Goal: Task Accomplishment & Management: Manage account settings

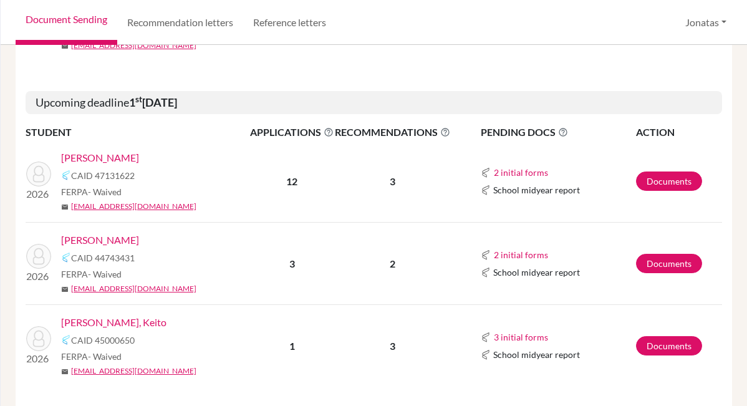
scroll to position [310, 0]
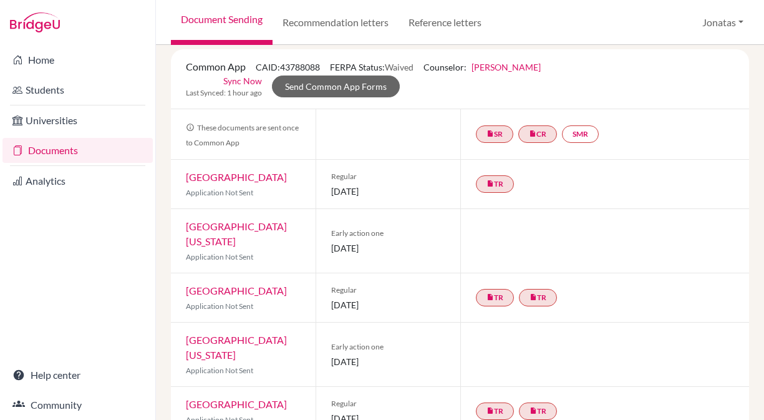
scroll to position [85, 0]
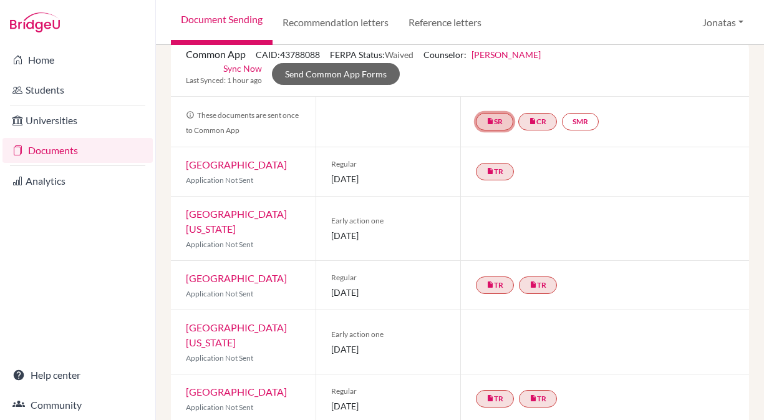
click at [500, 125] on link "insert_drive_file SR" at bounding box center [494, 121] width 37 height 17
click at [496, 83] on link "School report" at bounding box center [494, 84] width 53 height 11
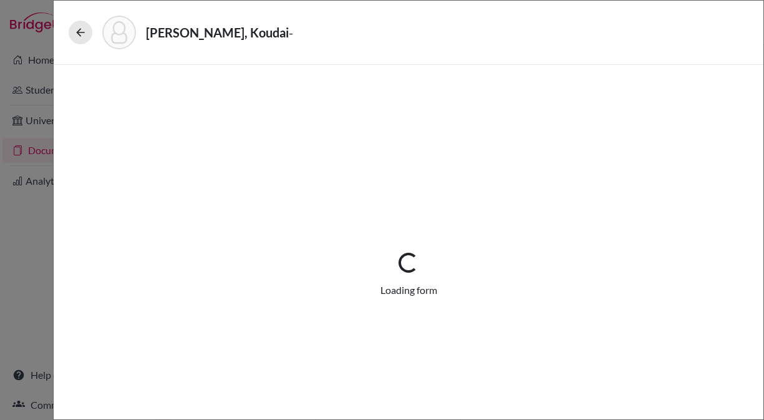
select select "1"
select select "670075"
select select "0"
select select "1"
select select "4"
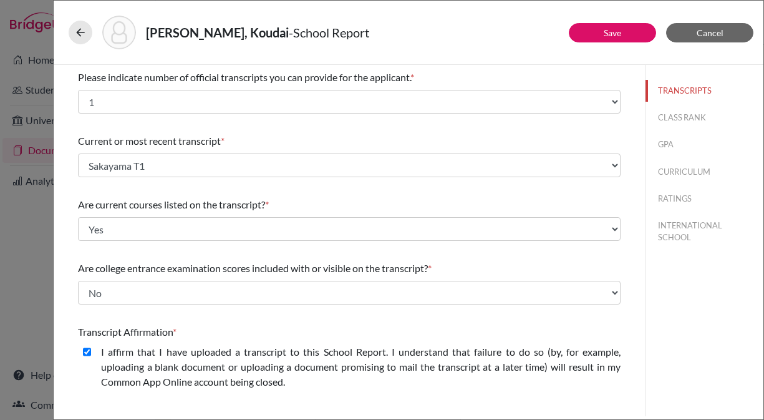
scroll to position [186, 0]
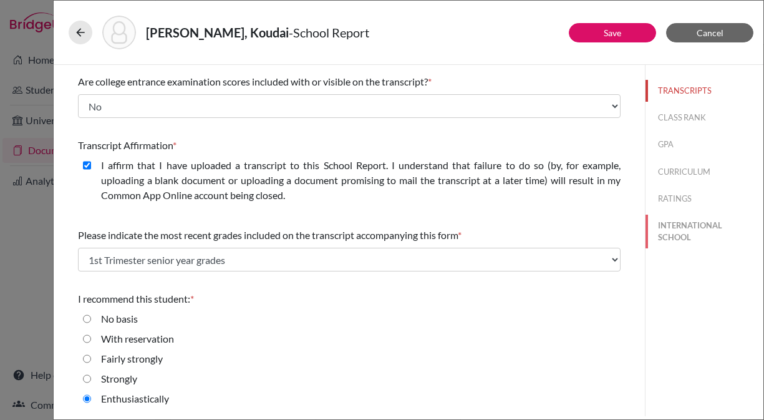
click at [679, 228] on button "INTERNATIONAL SCHOOL" at bounding box center [704, 231] width 118 height 34
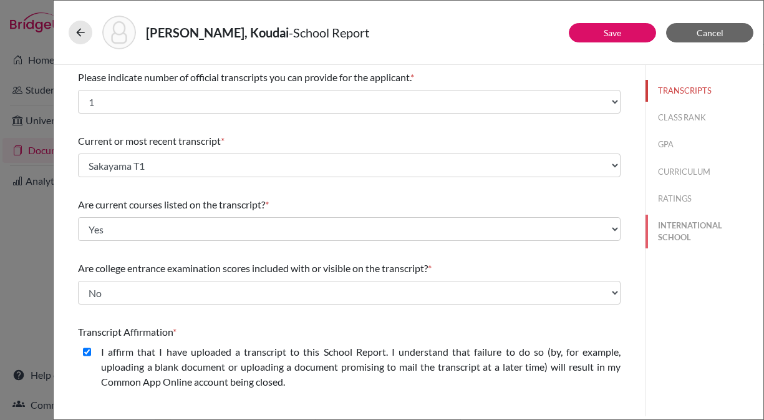
select select "27"
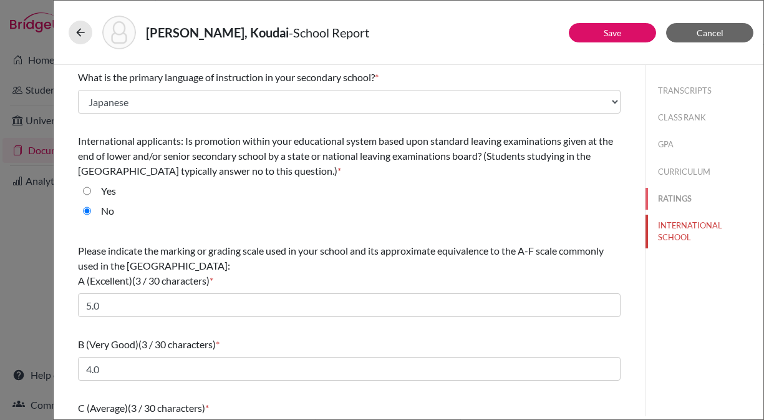
click at [680, 195] on button "RATINGS" at bounding box center [704, 199] width 118 height 22
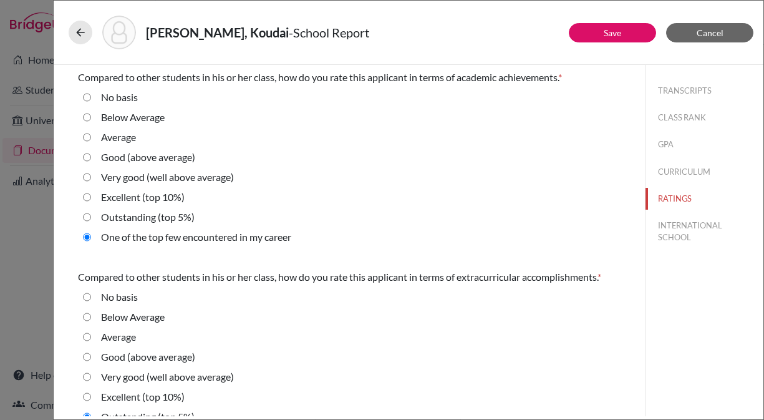
click at [44, 41] on div "Sakayama, Koudai - School Report Save Cancel Compared to other students in his …" at bounding box center [382, 210] width 764 height 420
click at [703, 31] on span "Cancel" at bounding box center [709, 32] width 27 height 11
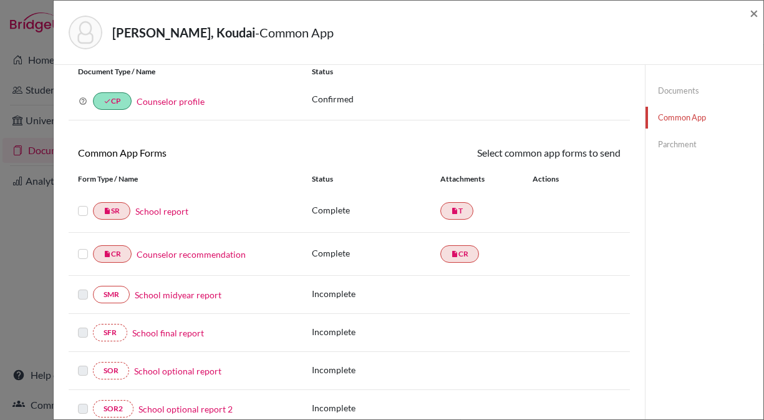
scroll to position [44, 0]
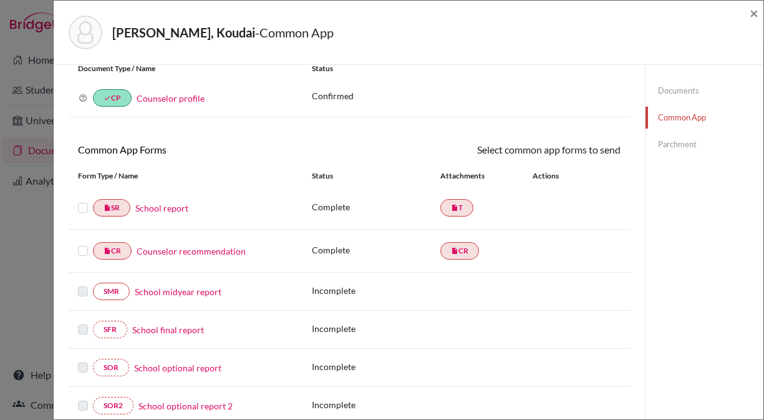
click at [82, 200] on label at bounding box center [83, 200] width 10 height 0
click at [0, 0] on input "checkbox" at bounding box center [0, 0] width 0 height 0
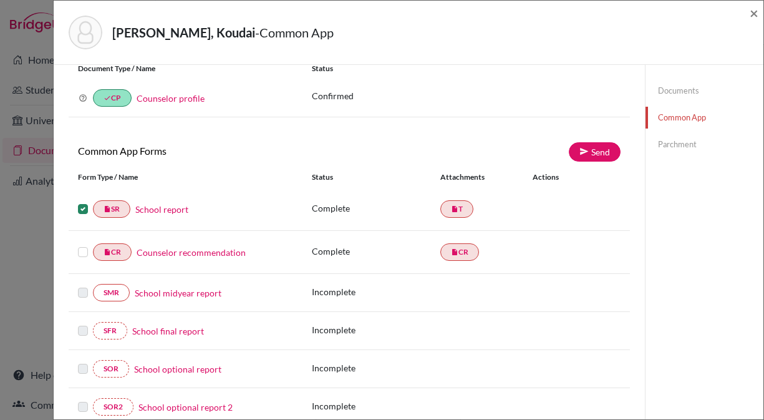
click at [80, 244] on label at bounding box center [83, 244] width 10 height 0
click at [0, 0] on input "checkbox" at bounding box center [0, 0] width 0 height 0
click at [593, 152] on link "Send" at bounding box center [595, 151] width 52 height 19
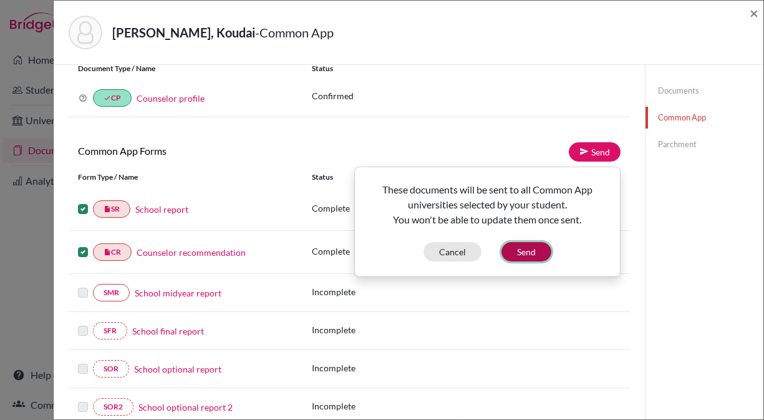
click at [534, 249] on button "Send" at bounding box center [526, 251] width 50 height 19
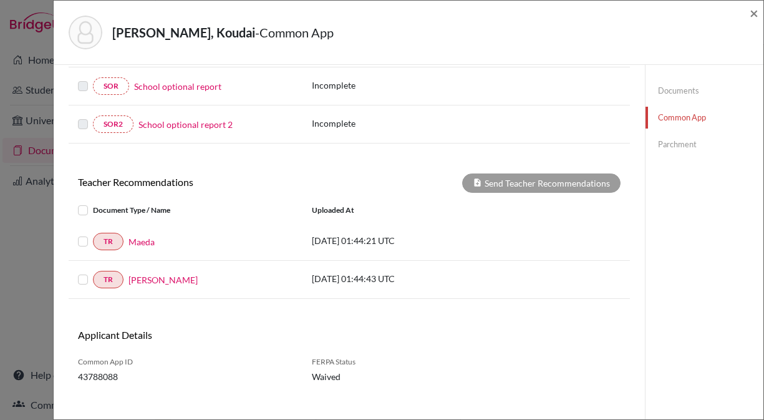
scroll to position [339, 0]
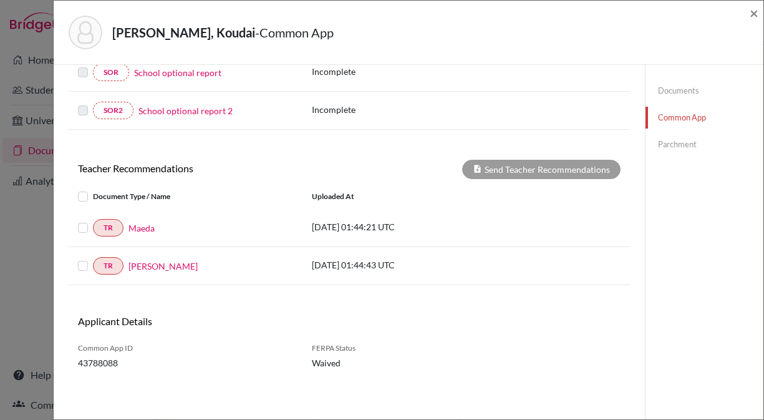
click at [93, 220] on label at bounding box center [93, 220] width 0 height 0
click at [0, 0] on input "checkbox" at bounding box center [0, 0] width 0 height 0
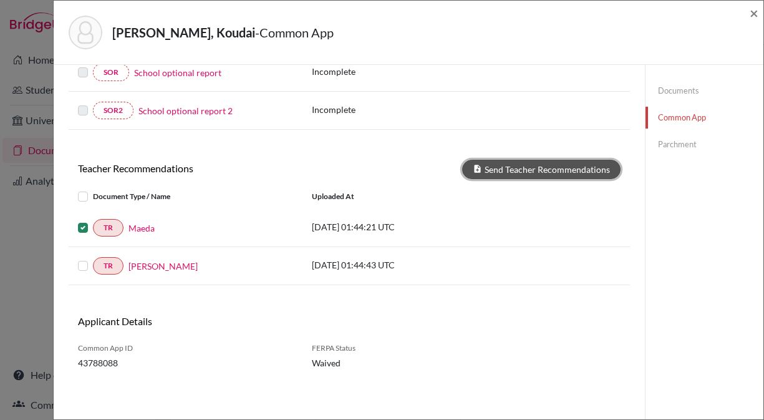
click at [556, 166] on button "Send Teacher Recommendations" at bounding box center [541, 169] width 158 height 19
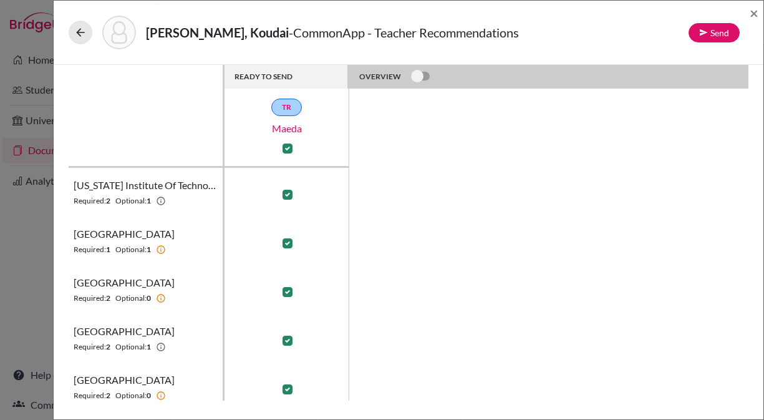
scroll to position [107, 0]
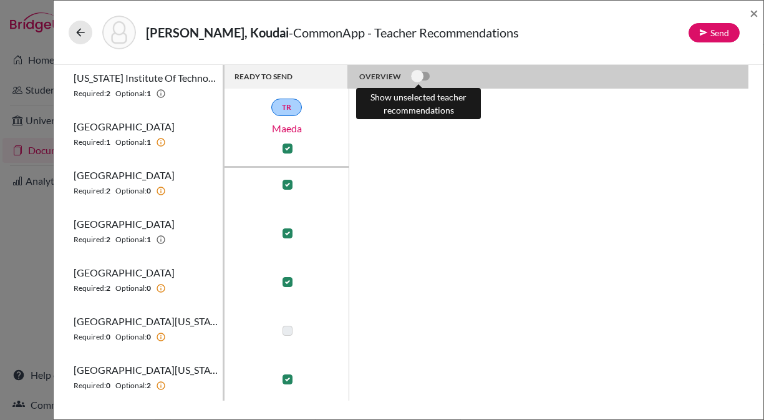
click at [411, 69] on label at bounding box center [411, 69] width 0 height 0
click at [421, 76] on input "checkbox" at bounding box center [416, 75] width 10 height 12
checkbox input "true"
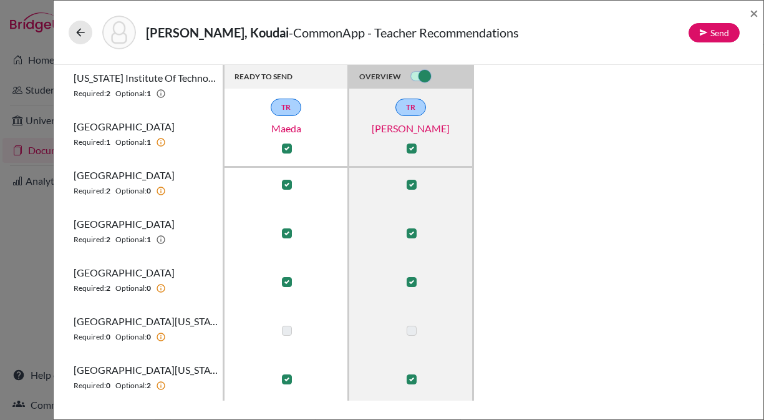
scroll to position [0, 0]
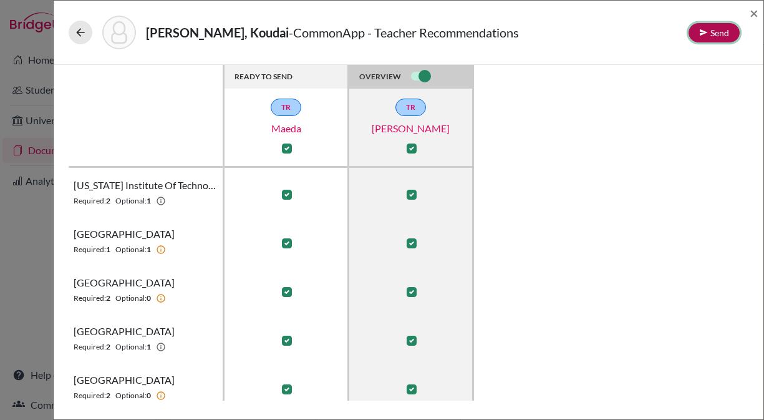
click at [713, 29] on button "Send" at bounding box center [713, 32] width 51 height 19
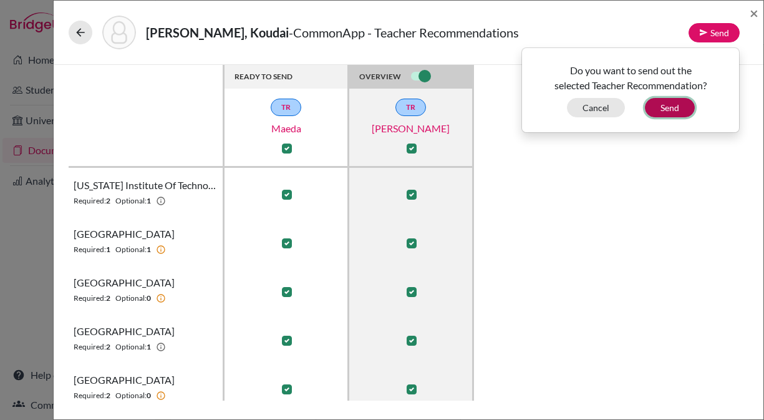
click at [671, 107] on button "Send" at bounding box center [670, 107] width 50 height 19
checkbox input "false"
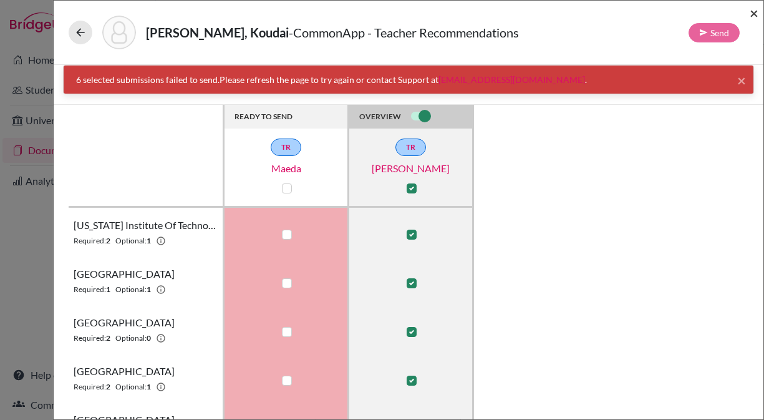
click at [753, 16] on span "×" at bounding box center [753, 13] width 9 height 18
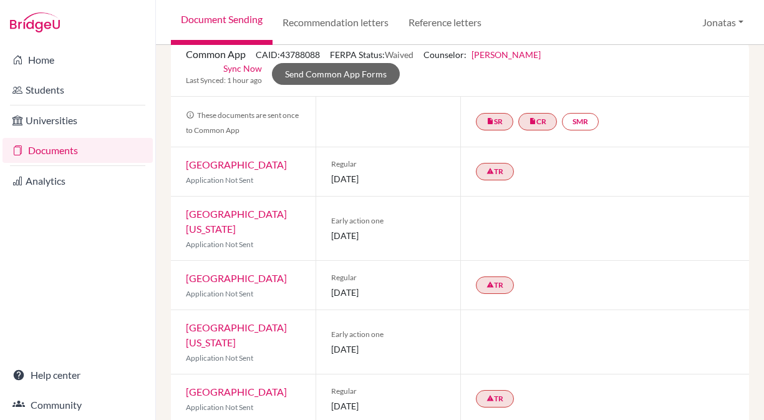
scroll to position [94, 0]
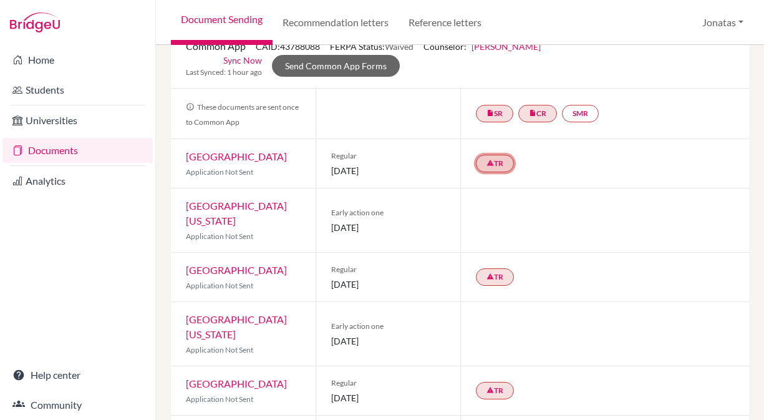
click at [491, 166] on icon "warning" at bounding box center [489, 162] width 7 height 7
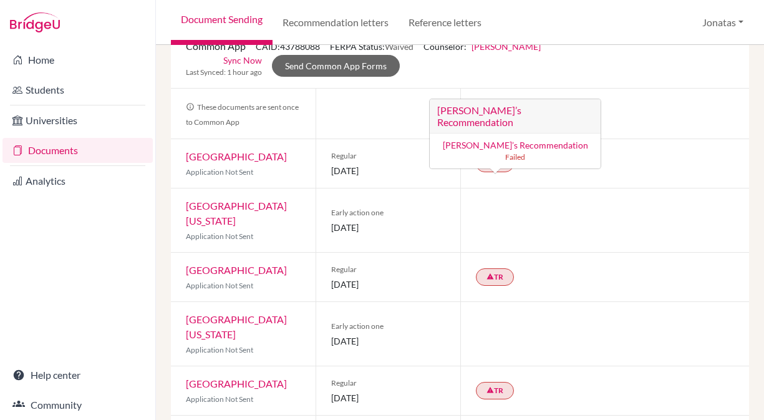
click at [408, 139] on div "Regular 05 January 2026" at bounding box center [388, 163] width 145 height 49
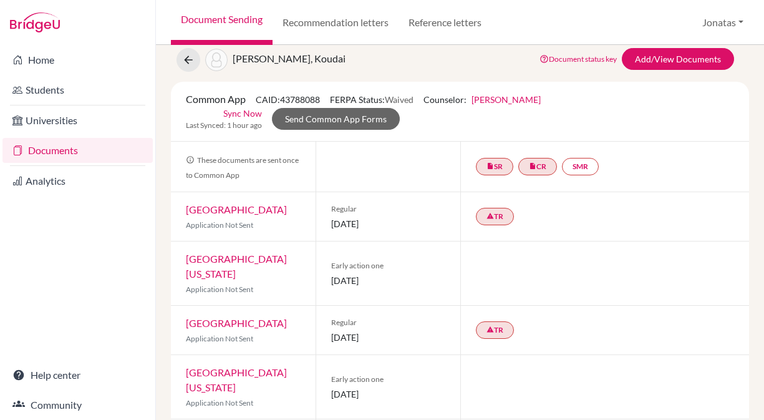
scroll to position [0, 0]
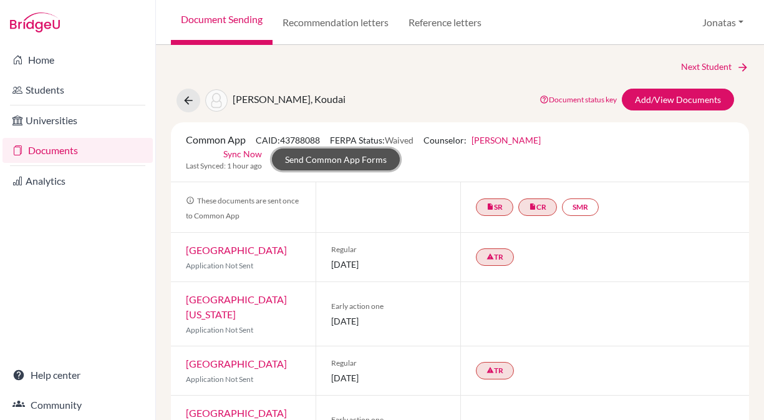
click at [339, 158] on link "Send Common App Forms" at bounding box center [336, 159] width 128 height 22
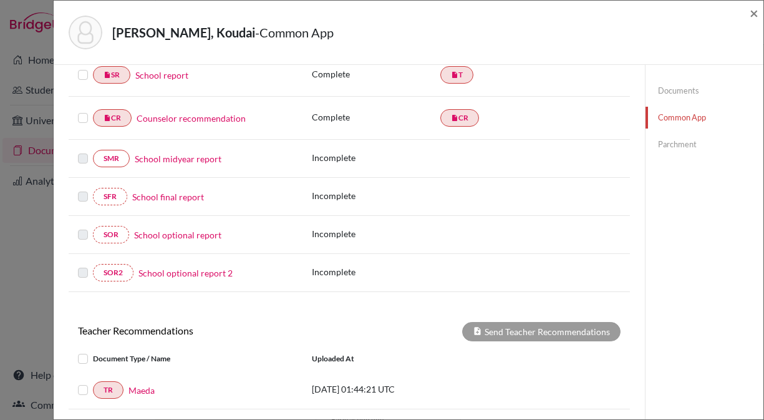
scroll to position [339, 0]
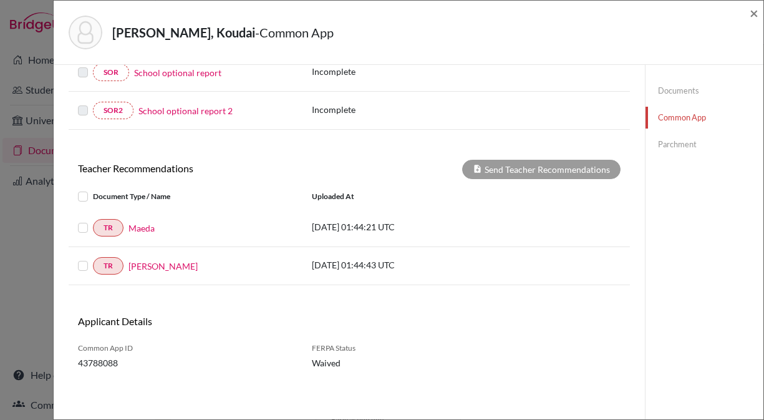
click at [93, 189] on label at bounding box center [93, 189] width 0 height 0
click at [0, 0] on input "checkbox" at bounding box center [0, 0] width 0 height 0
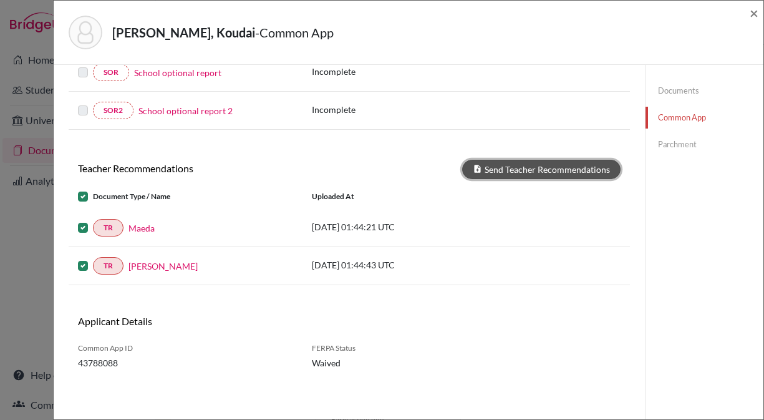
click at [518, 164] on button "Send Teacher Recommendations" at bounding box center [541, 169] width 158 height 19
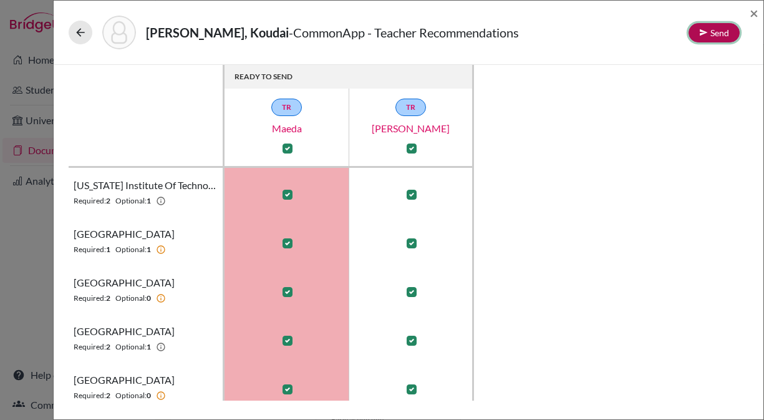
click at [716, 35] on button "Send" at bounding box center [713, 32] width 51 height 19
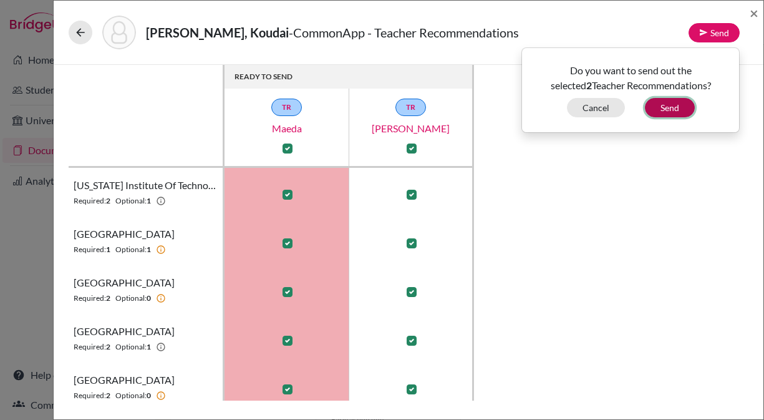
click at [678, 113] on button "Send" at bounding box center [670, 107] width 50 height 19
checkbox input "false"
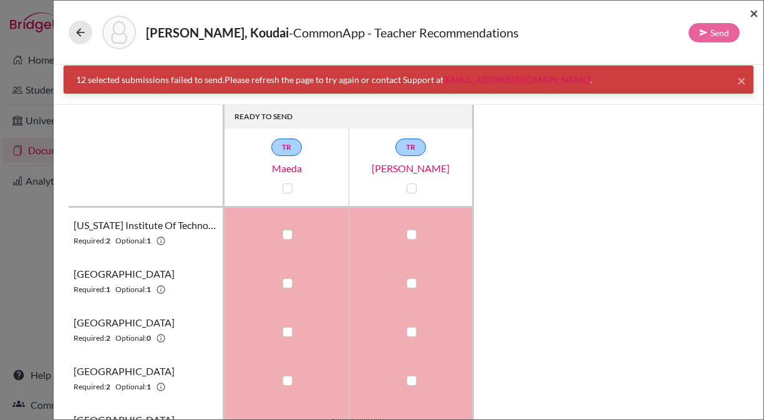
click at [753, 16] on span "×" at bounding box center [753, 13] width 9 height 18
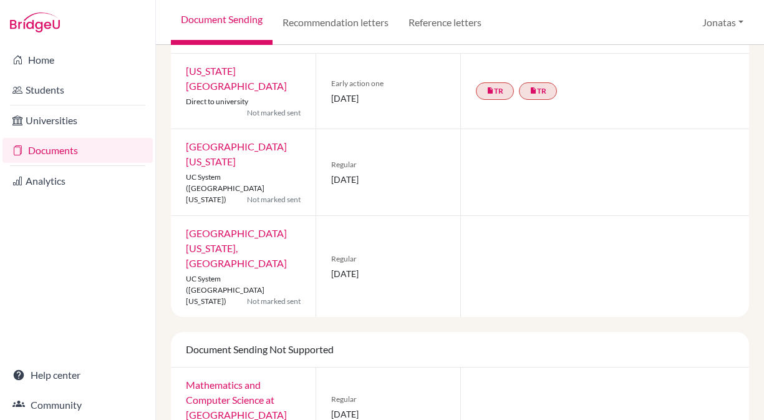
scroll to position [623, 0]
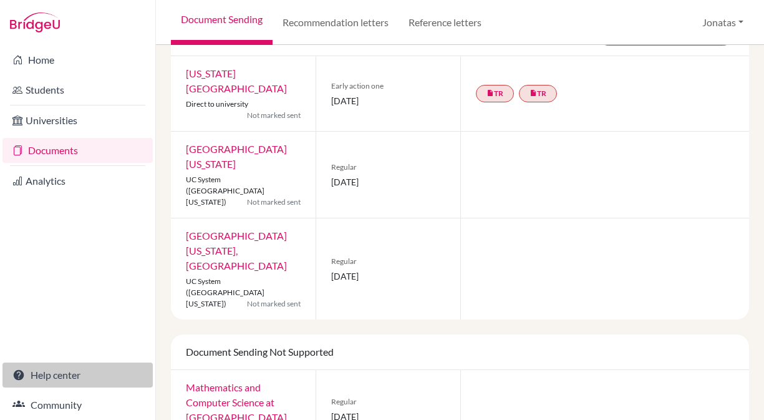
click at [75, 378] on link "Help center" at bounding box center [77, 374] width 150 height 25
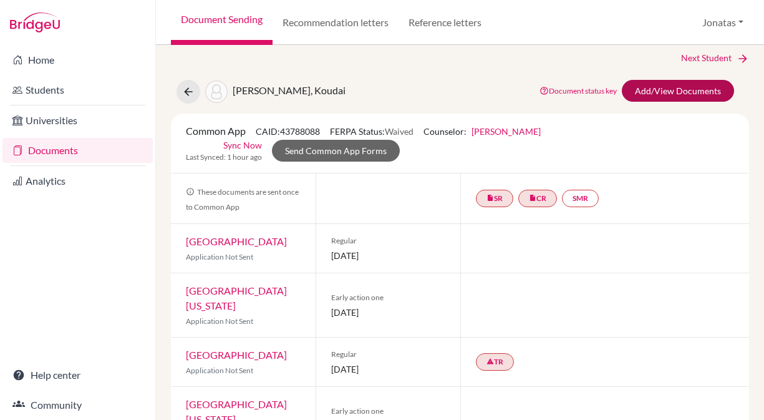
scroll to position [0, 0]
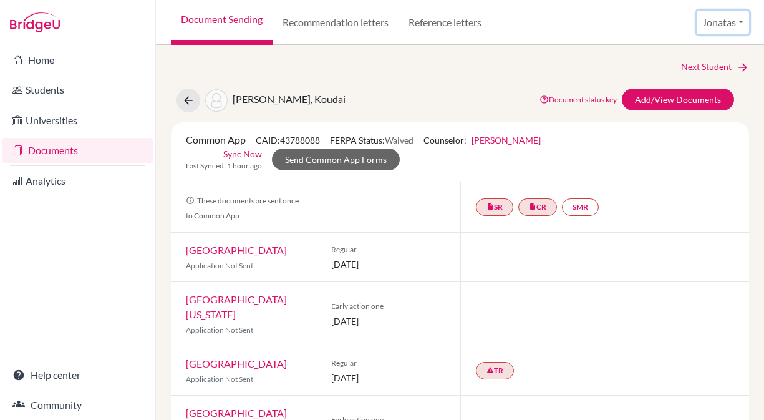
click at [736, 16] on button "Jonatas" at bounding box center [722, 23] width 52 height 24
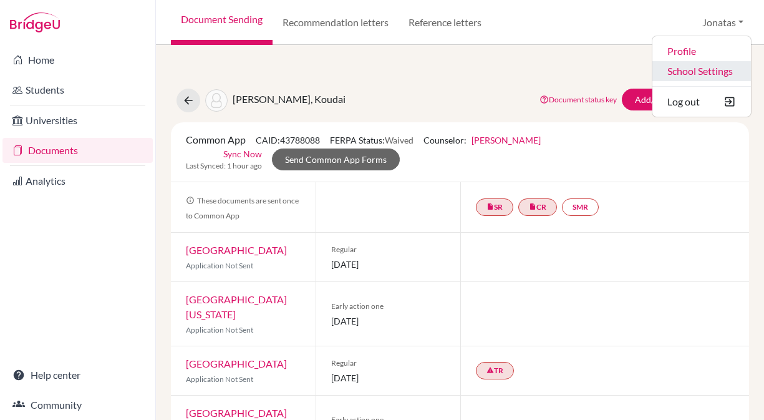
click at [703, 73] on link "School Settings" at bounding box center [701, 71] width 99 height 20
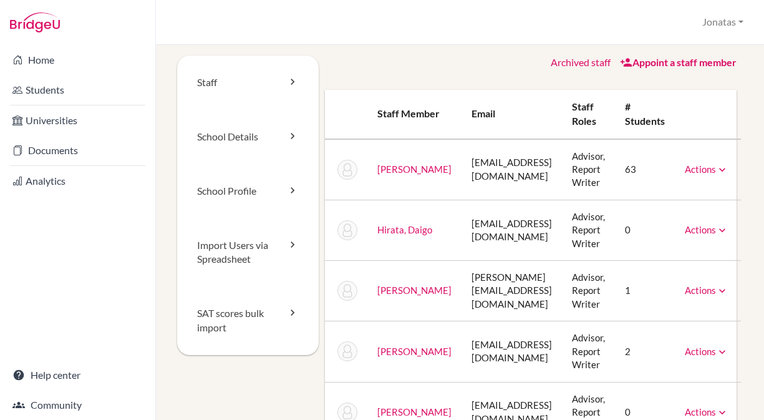
scroll to position [7, 0]
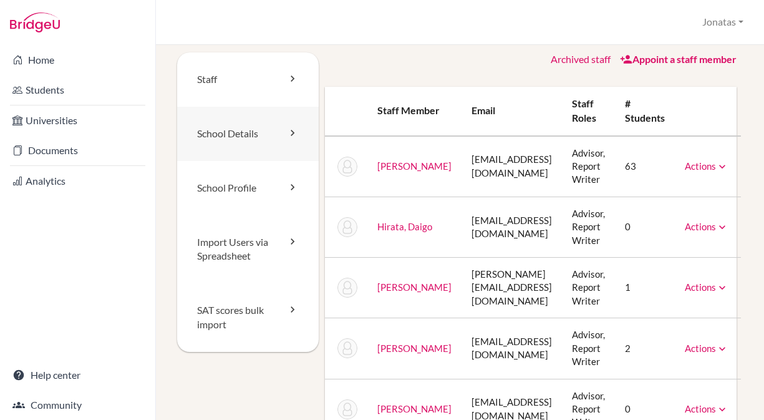
click at [227, 142] on link "School Details" at bounding box center [248, 134] width 142 height 54
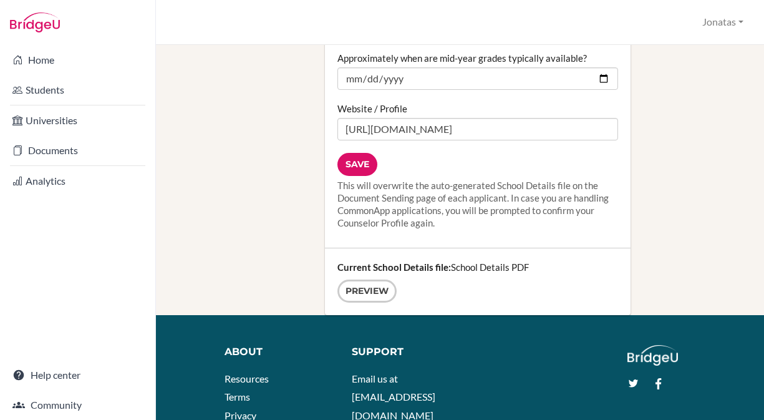
scroll to position [1677, 0]
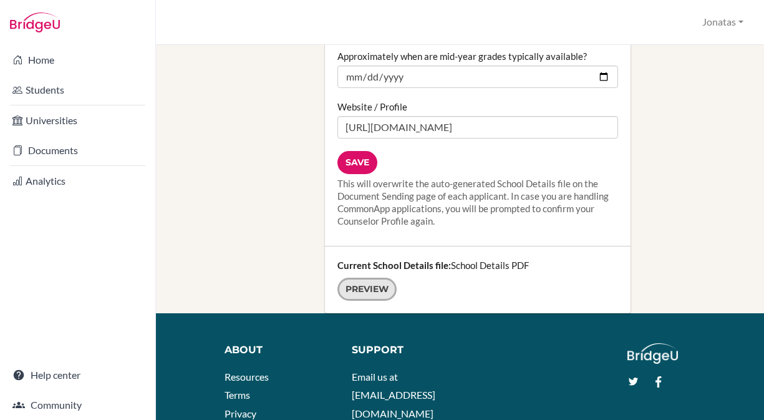
click at [369, 277] on link "Preview" at bounding box center [366, 288] width 59 height 23
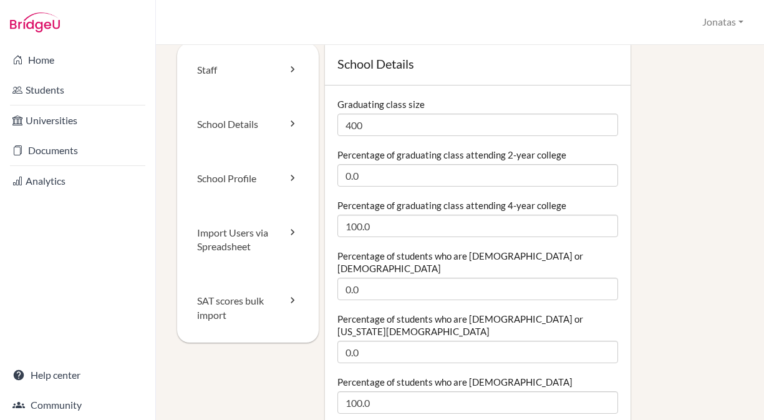
scroll to position [0, 0]
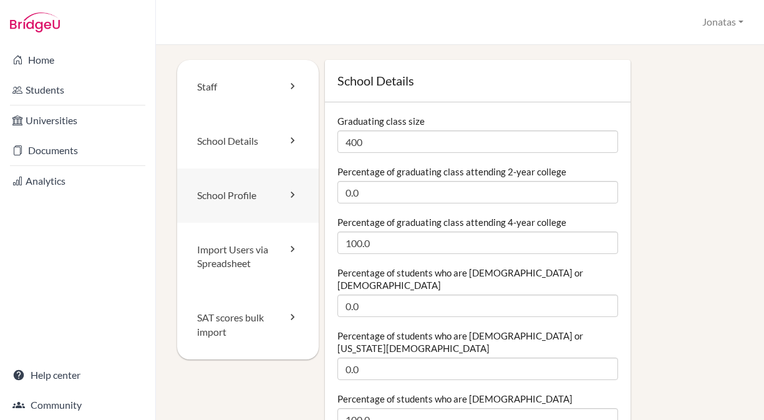
click at [246, 189] on link "School Profile" at bounding box center [248, 195] width 142 height 54
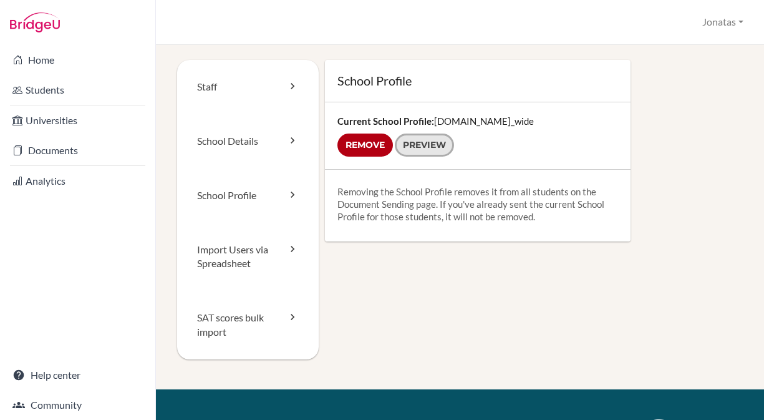
click at [443, 141] on link "Preview" at bounding box center [424, 144] width 59 height 23
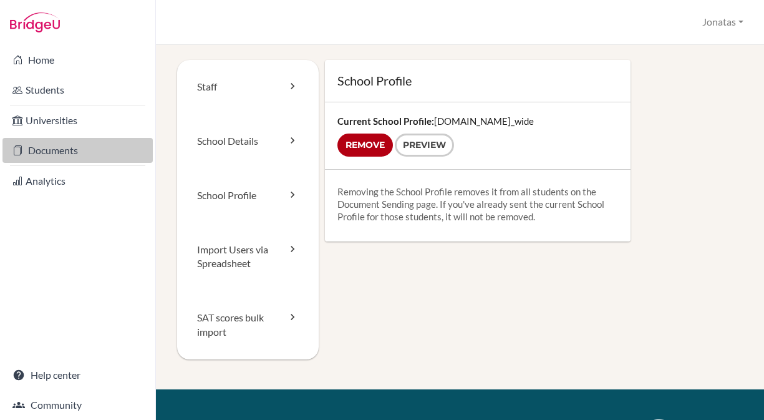
click at [59, 148] on link "Documents" at bounding box center [77, 150] width 150 height 25
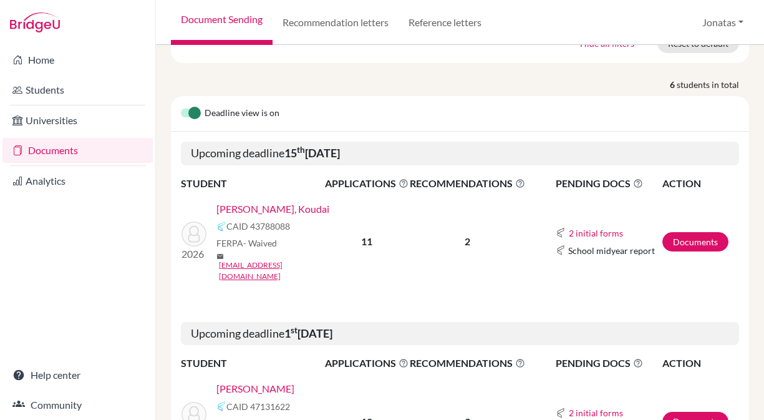
scroll to position [150, 0]
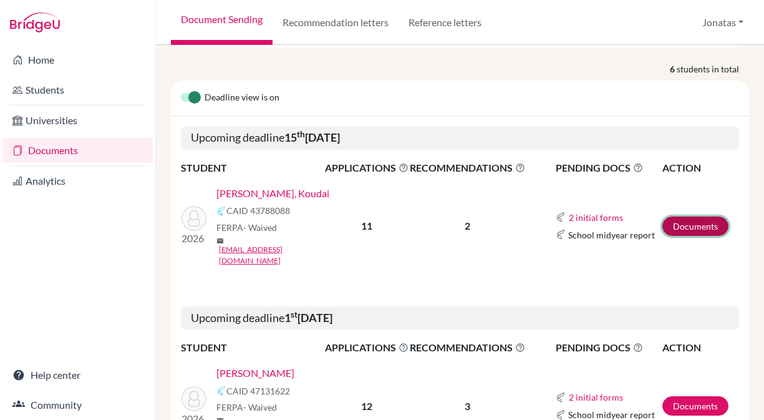
click at [690, 216] on link "Documents" at bounding box center [695, 225] width 66 height 19
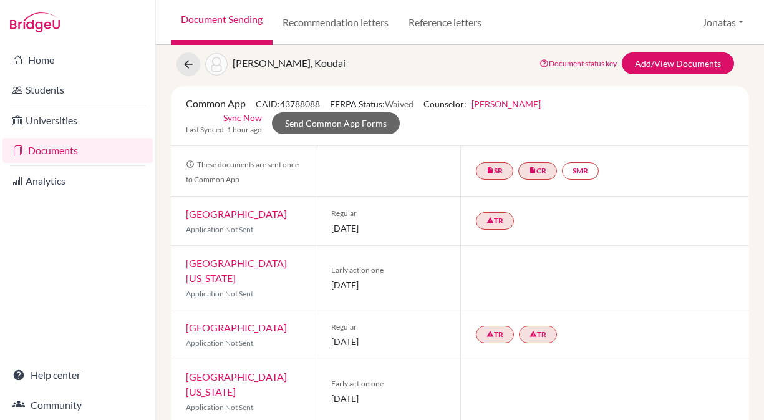
scroll to position [45, 0]
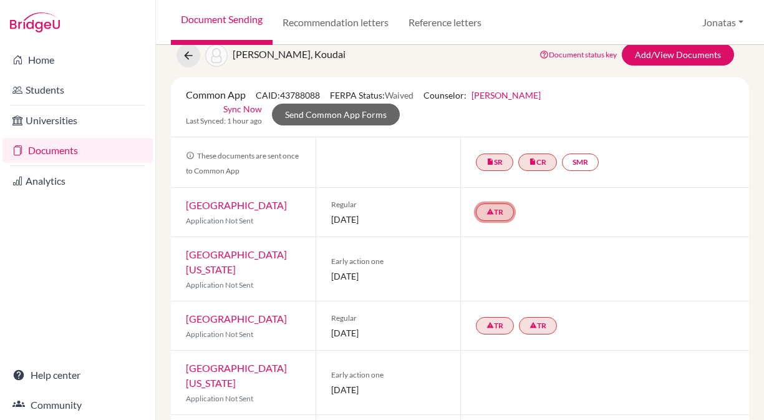
click at [495, 216] on link "warning TR" at bounding box center [495, 211] width 38 height 17
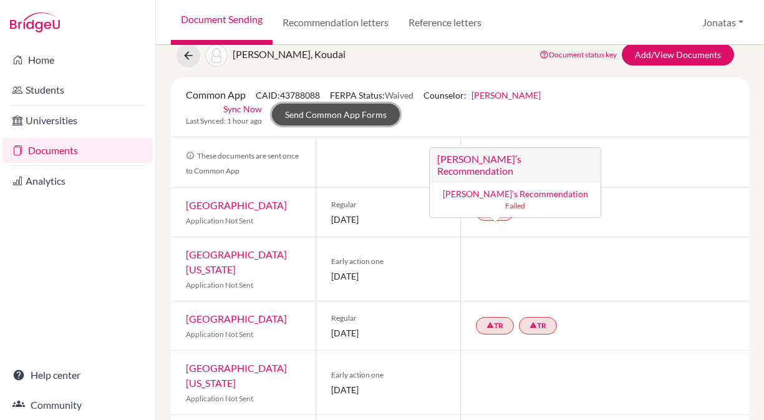
click at [350, 113] on link "Send Common App Forms" at bounding box center [336, 115] width 128 height 22
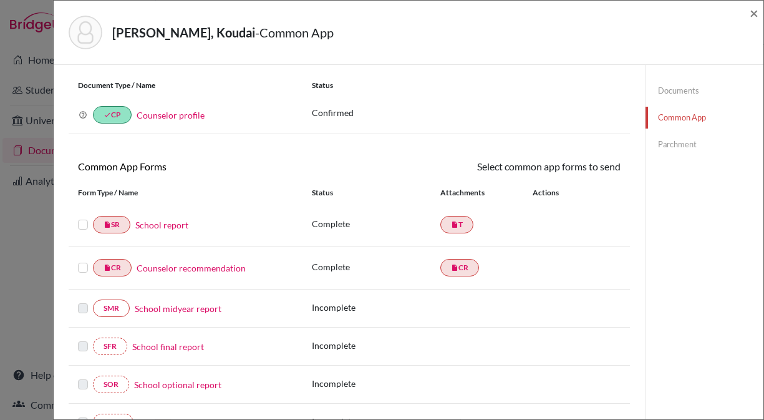
scroll to position [41, 0]
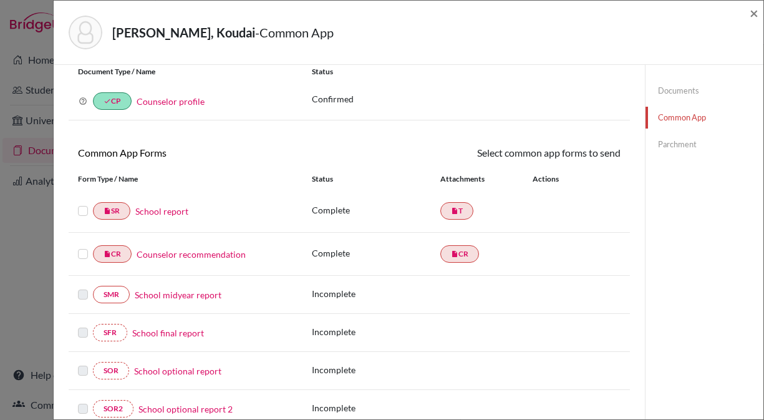
click at [80, 203] on label at bounding box center [83, 203] width 10 height 0
click at [0, 0] on input "checkbox" at bounding box center [0, 0] width 0 height 0
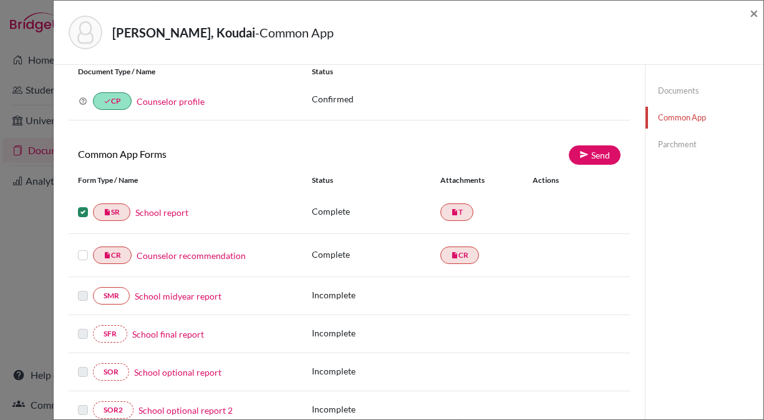
click at [81, 248] on label at bounding box center [83, 248] width 10 height 0
click at [0, 0] on input "checkbox" at bounding box center [0, 0] width 0 height 0
click at [607, 160] on link "Send" at bounding box center [595, 154] width 52 height 19
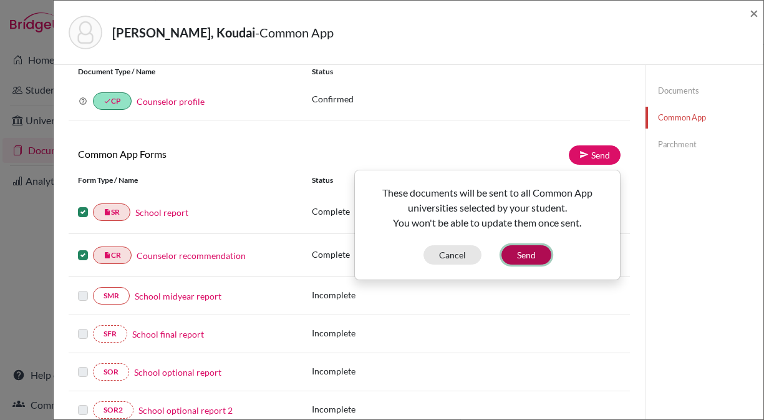
click at [533, 255] on button "Send" at bounding box center [526, 254] width 50 height 19
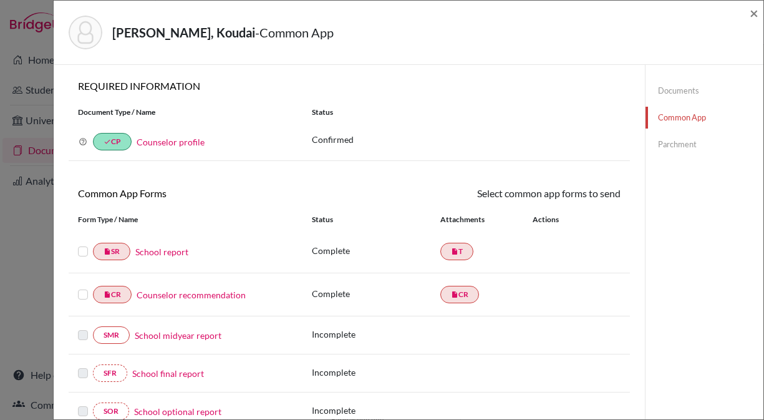
click at [682, 147] on link "Parchment" at bounding box center [704, 144] width 118 height 22
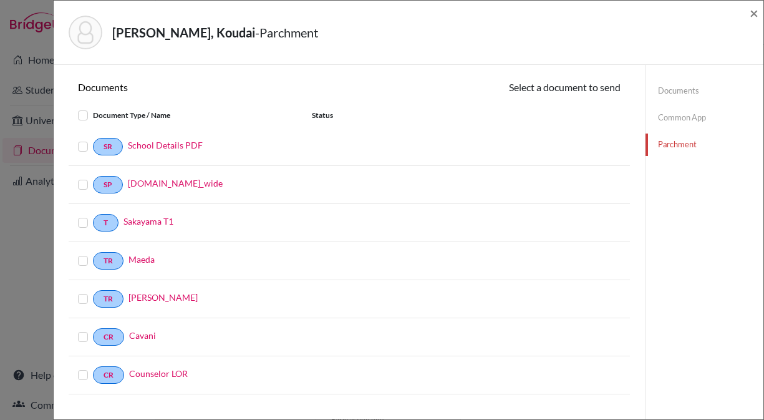
click at [93, 108] on label at bounding box center [93, 108] width 0 height 0
click at [0, 0] on input "checkbox" at bounding box center [0, 0] width 0 height 0
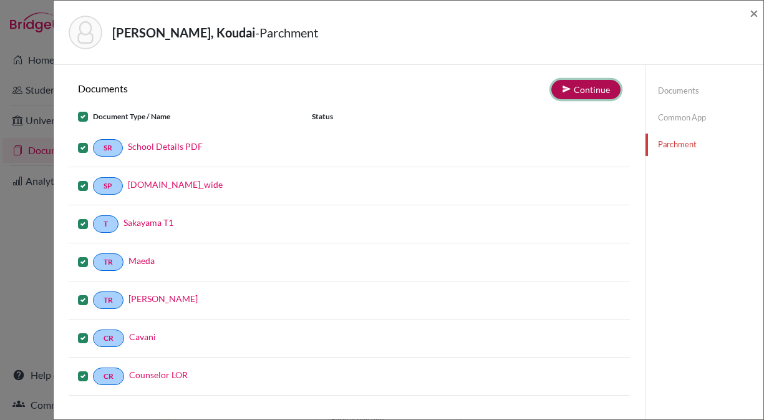
click at [577, 91] on button "Continue" at bounding box center [585, 89] width 69 height 19
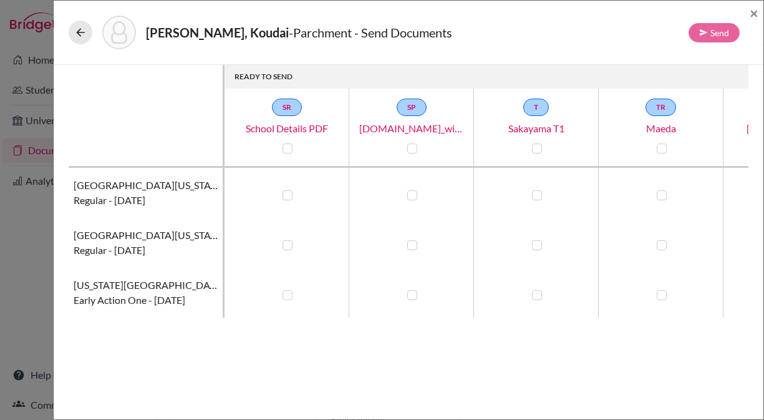
scroll to position [0, 11]
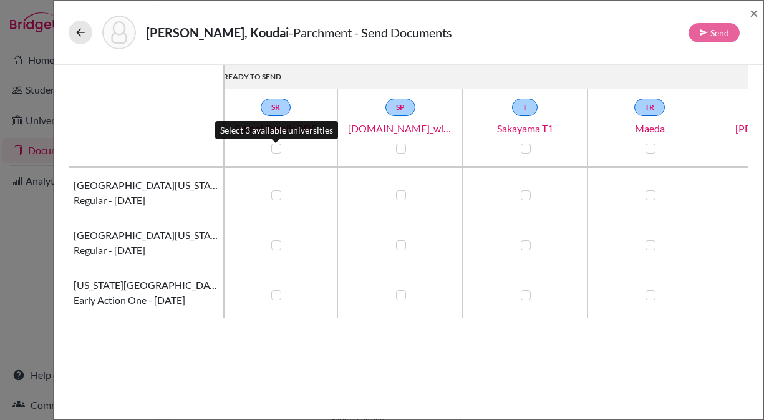
click at [276, 150] on label at bounding box center [276, 148] width 10 height 10
click at [276, 150] on input "checkbox" at bounding box center [273, 147] width 10 height 12
checkbox input "true"
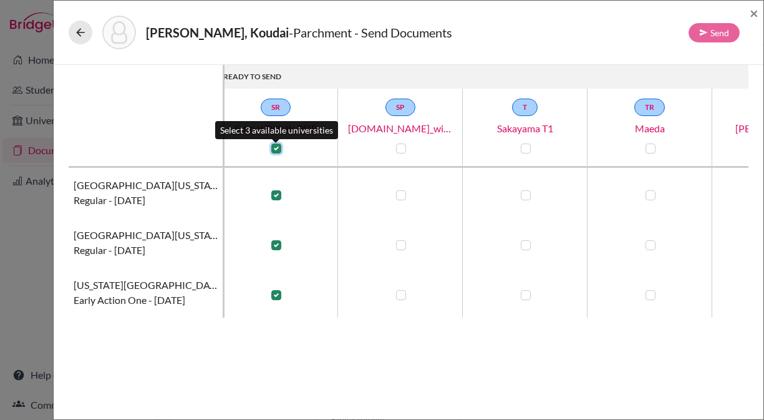
checkbox input "true"
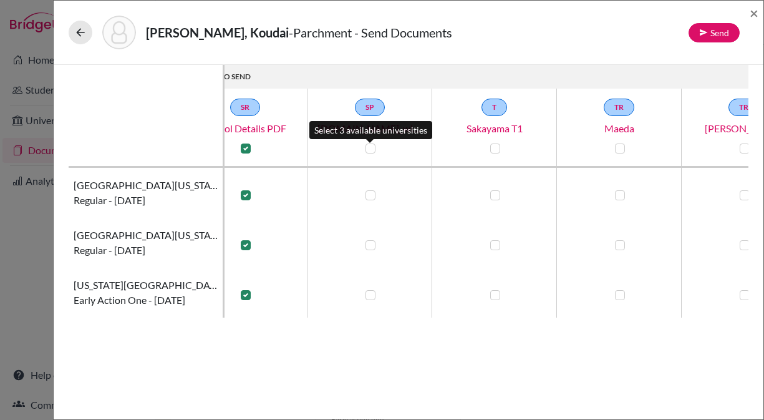
click at [369, 149] on label at bounding box center [370, 148] width 10 height 10
click at [369, 149] on input "checkbox" at bounding box center [367, 147] width 10 height 12
checkbox input "true"
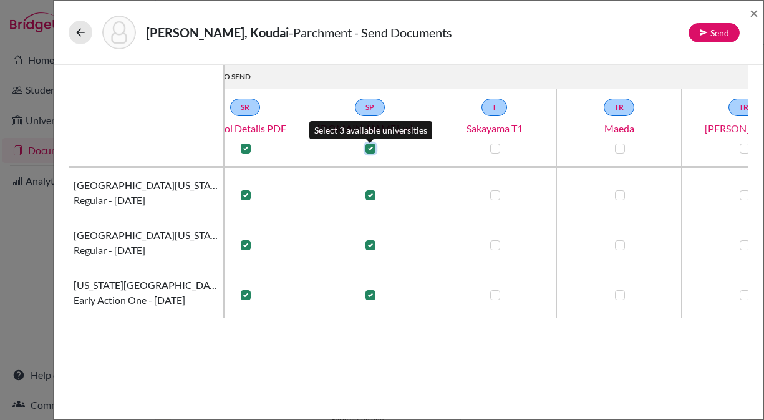
checkbox input "true"
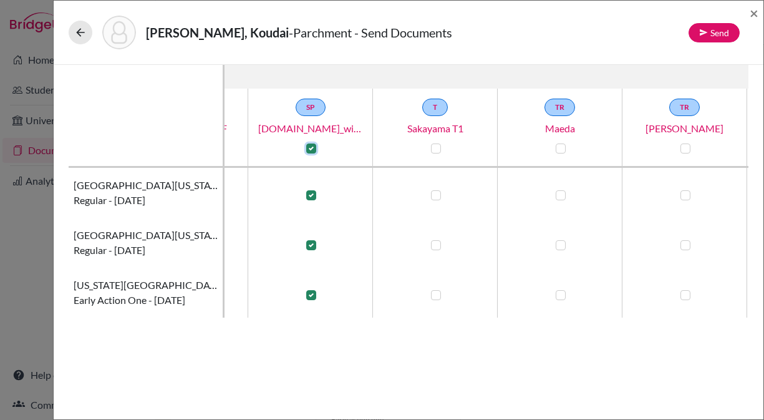
scroll to position [0, 129]
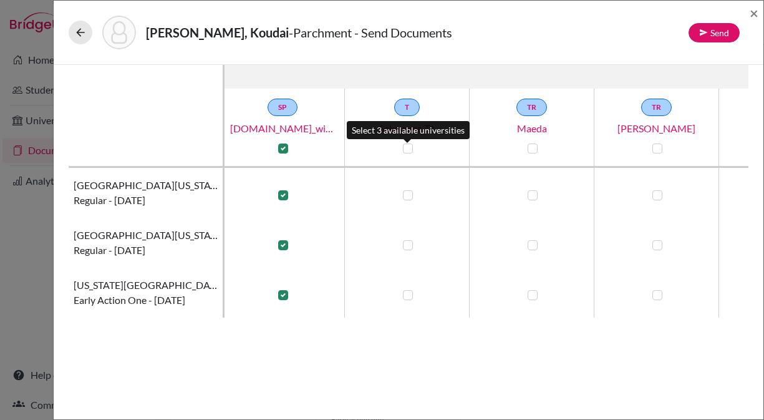
click at [408, 149] on label at bounding box center [408, 148] width 10 height 10
click at [408, 149] on input "checkbox" at bounding box center [405, 147] width 10 height 12
checkbox input "true"
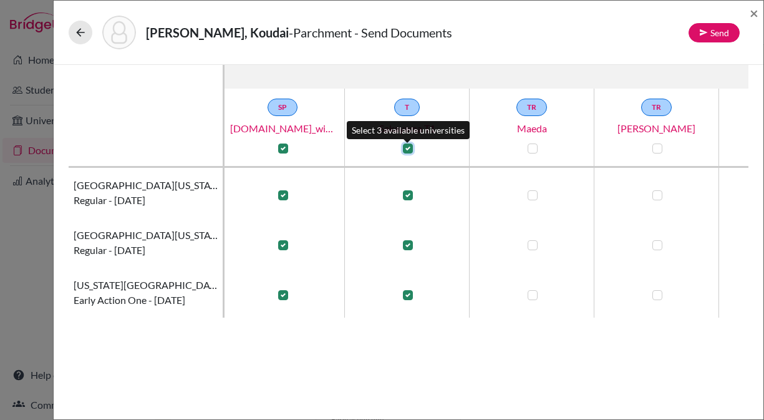
checkbox input "true"
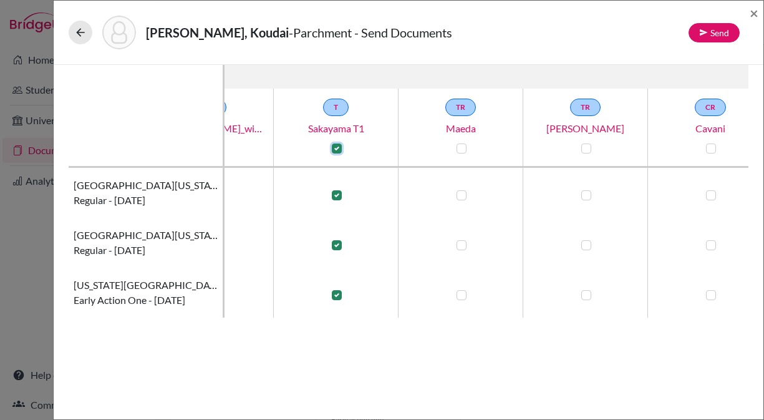
scroll to position [0, 217]
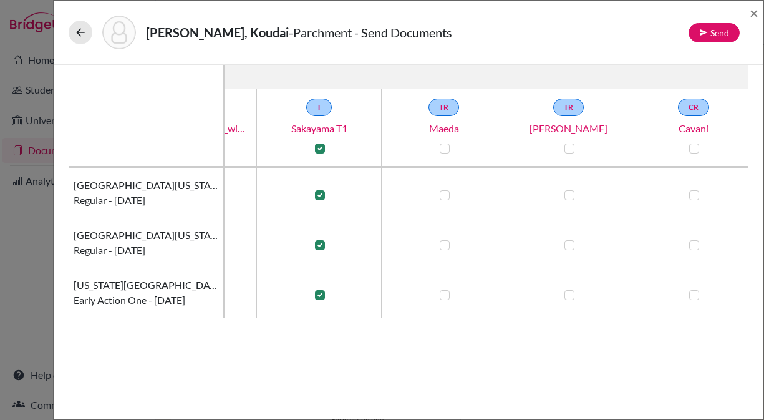
click at [446, 148] on label at bounding box center [445, 148] width 10 height 10
click at [446, 148] on input "checkbox" at bounding box center [441, 147] width 10 height 12
checkbox input "true"
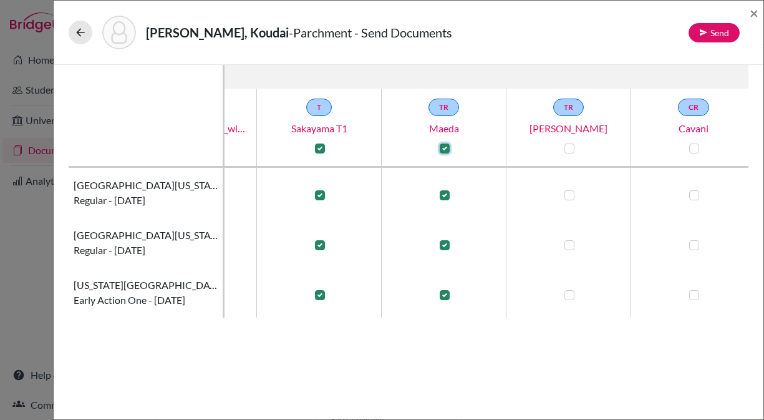
checkbox input "true"
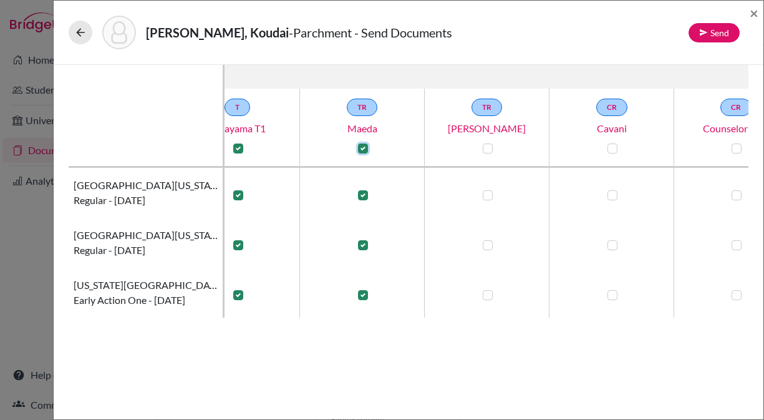
scroll to position [0, 321]
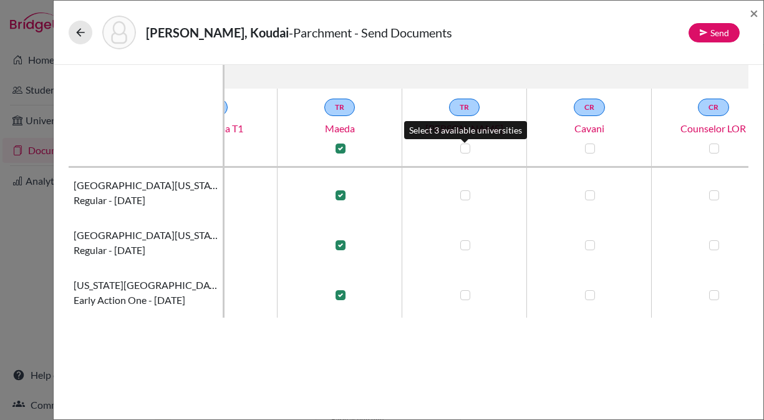
click at [470, 151] on label at bounding box center [465, 148] width 10 height 10
click at [467, 151] on input "checkbox" at bounding box center [462, 147] width 10 height 12
checkbox input "true"
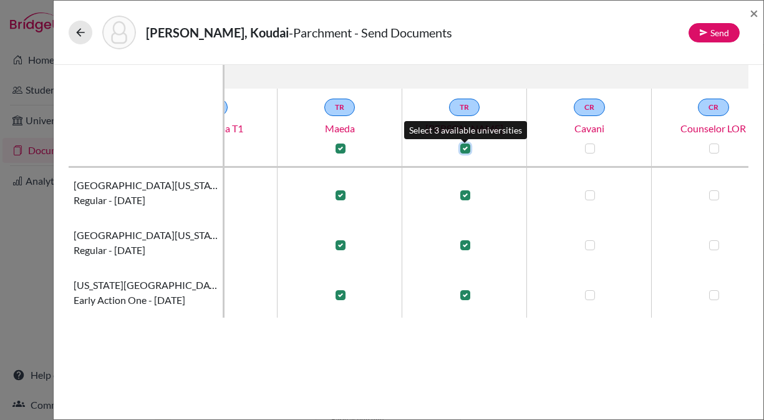
checkbox input "true"
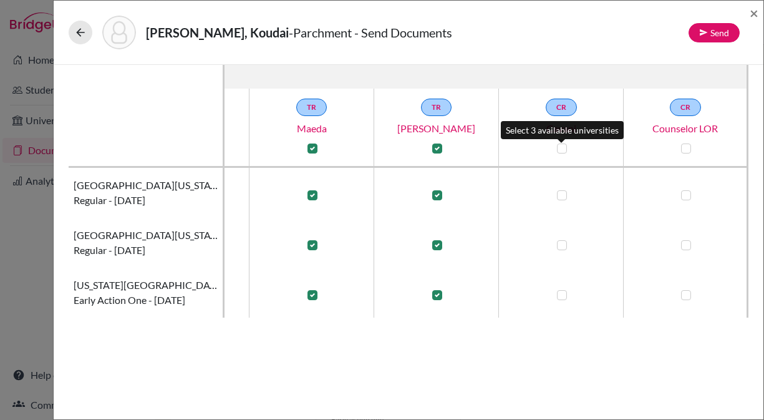
click at [563, 147] on label at bounding box center [562, 148] width 10 height 10
click at [563, 147] on input "checkbox" at bounding box center [559, 147] width 10 height 12
checkbox input "true"
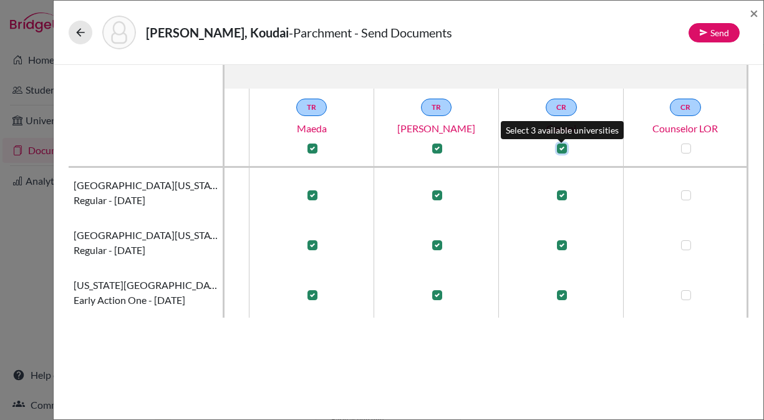
checkbox input "true"
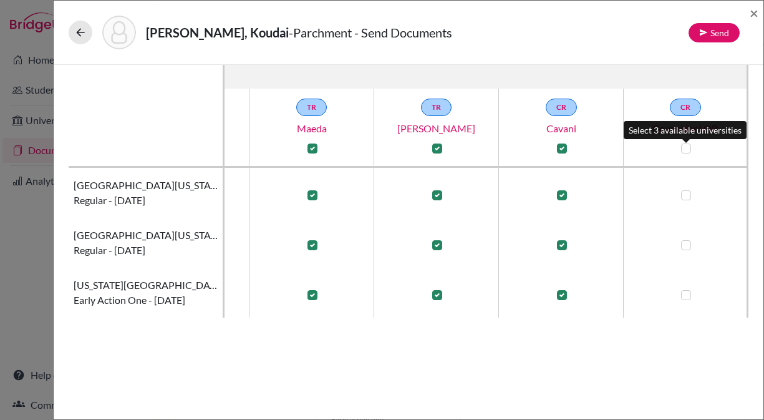
click at [687, 147] on label at bounding box center [686, 148] width 10 height 10
click at [687, 147] on input "checkbox" at bounding box center [683, 147] width 10 height 12
checkbox input "true"
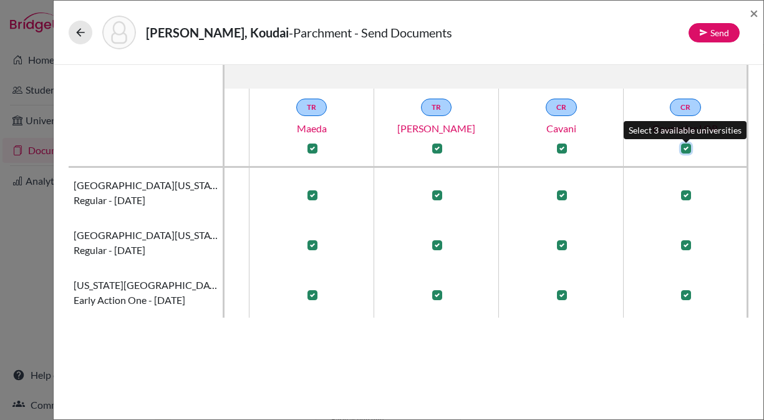
checkbox input "true"
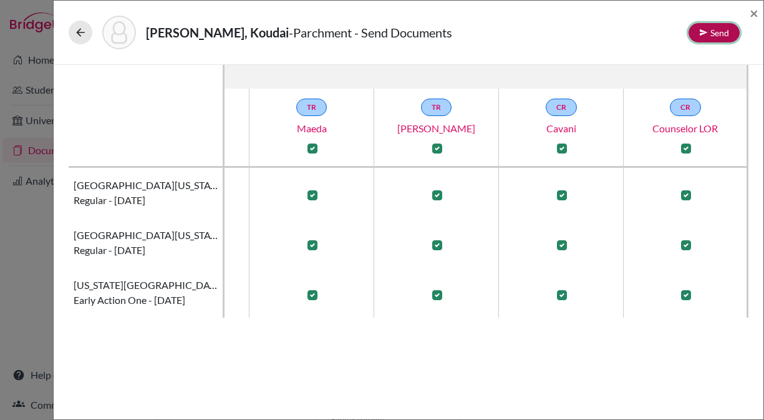
click at [720, 35] on button "Send" at bounding box center [713, 32] width 51 height 19
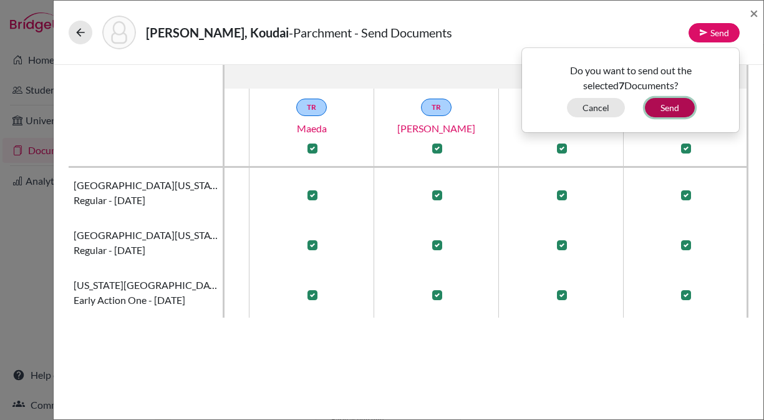
click at [670, 104] on button "Send" at bounding box center [670, 107] width 50 height 19
checkbox input "false"
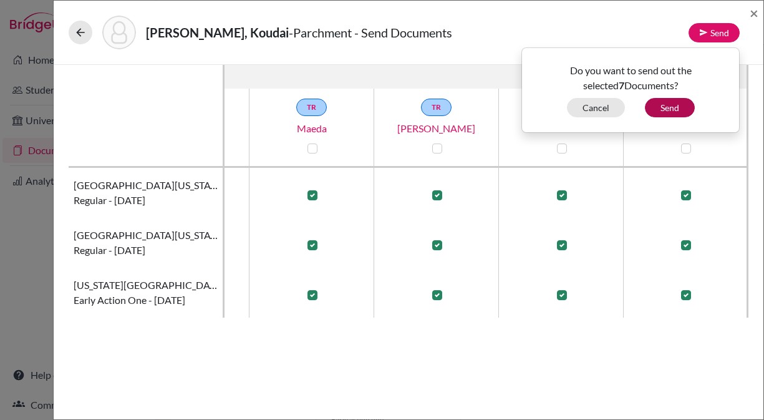
checkbox input "false"
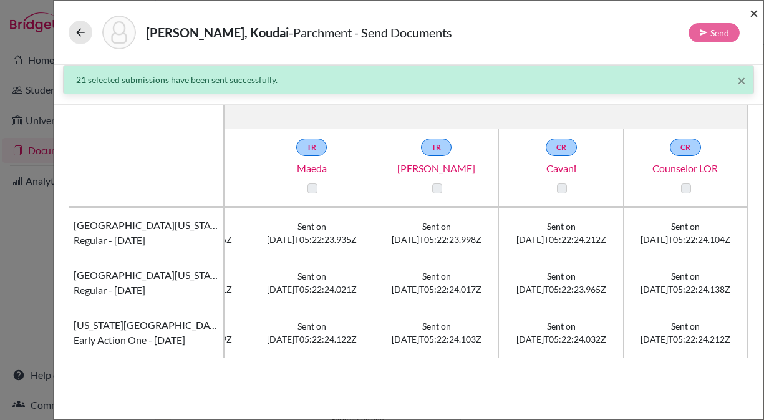
click at [753, 12] on span "×" at bounding box center [753, 13] width 9 height 18
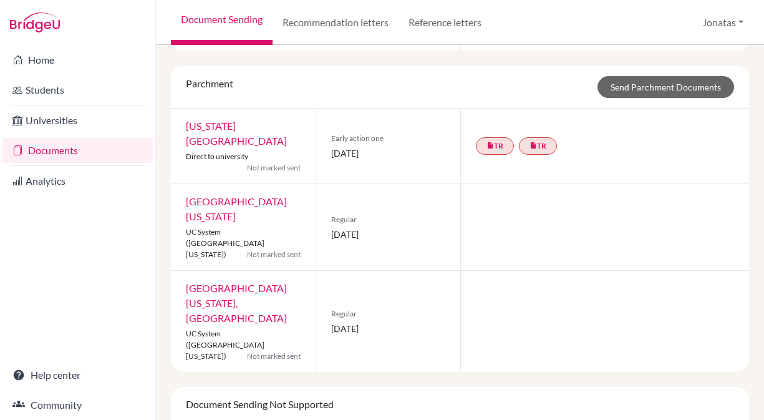
scroll to position [644, 0]
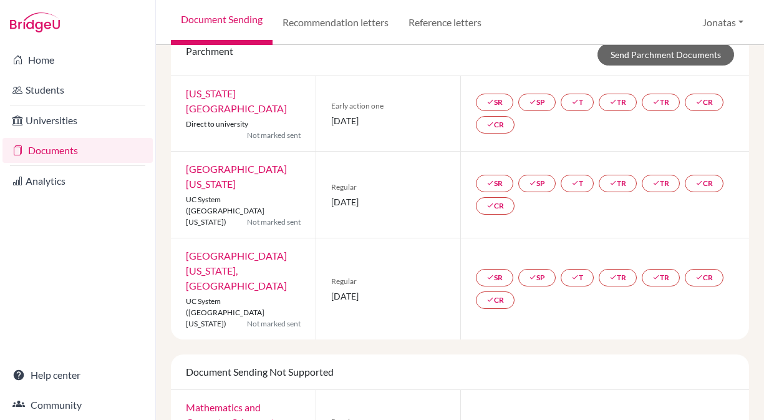
scroll to position [582, 0]
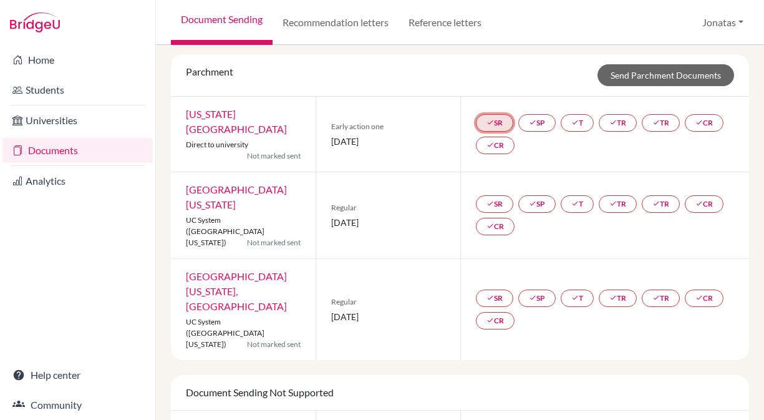
click at [496, 132] on link "done SR" at bounding box center [494, 122] width 37 height 17
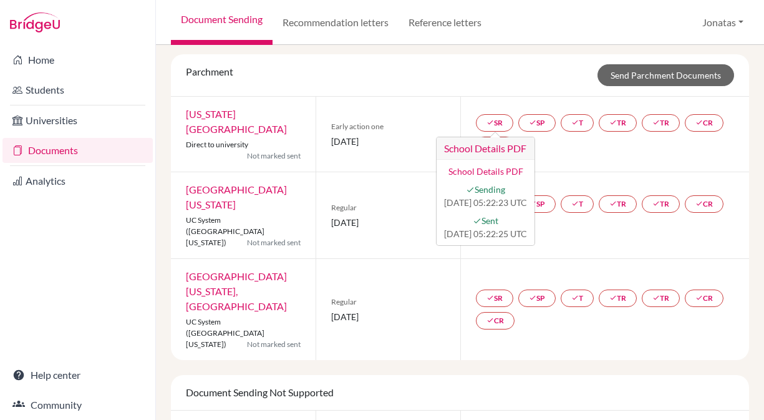
click at [485, 82] on div "Parchment Send Parchment Documents" at bounding box center [459, 75] width 567 height 22
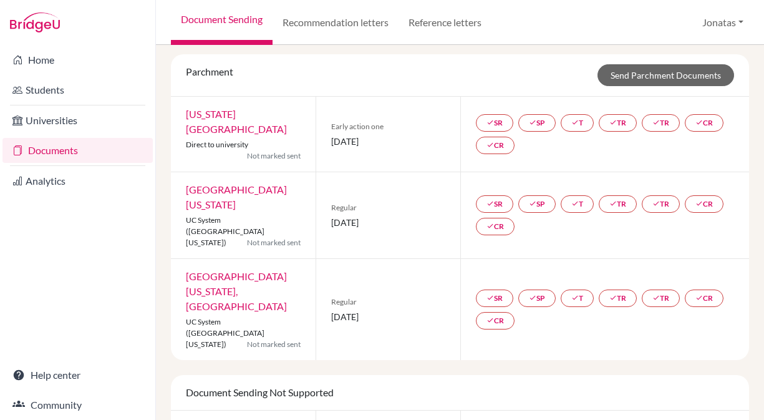
scroll to position [644, 0]
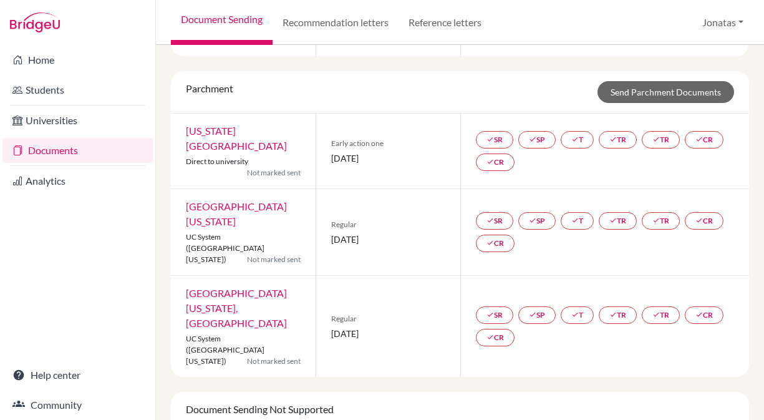
scroll to position [585, 0]
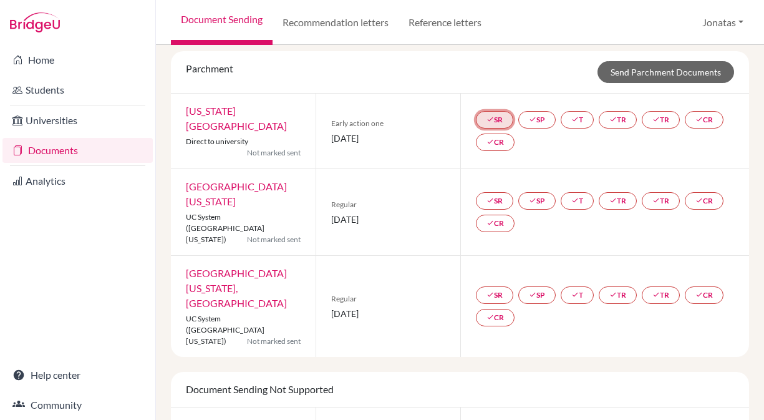
click at [501, 128] on link "done SR" at bounding box center [494, 119] width 37 height 17
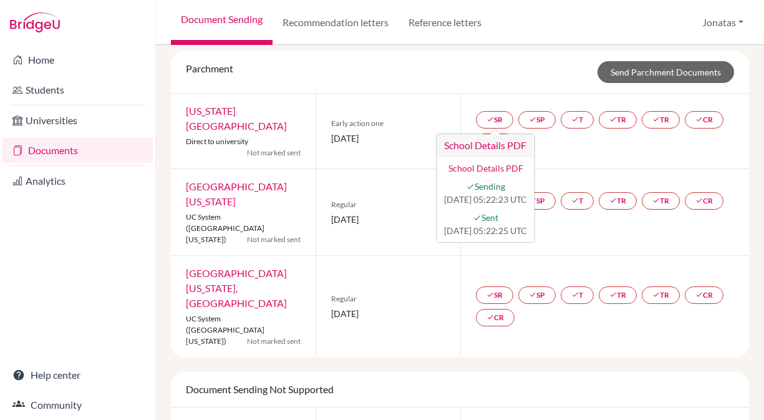
click at [471, 83] on div "Parchment Send Parchment Documents" at bounding box center [459, 72] width 567 height 22
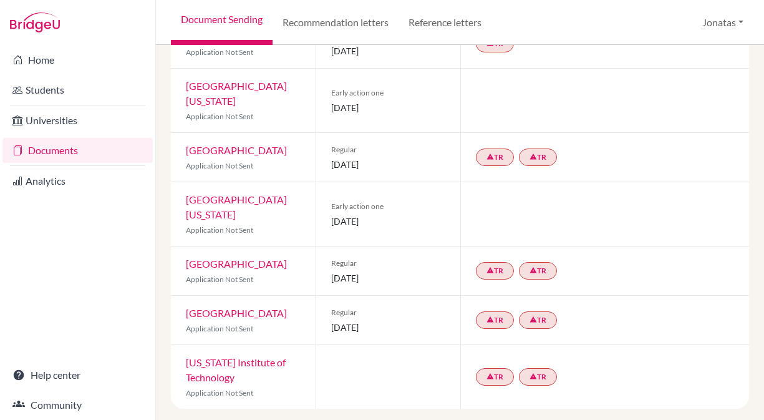
scroll to position [369, 0]
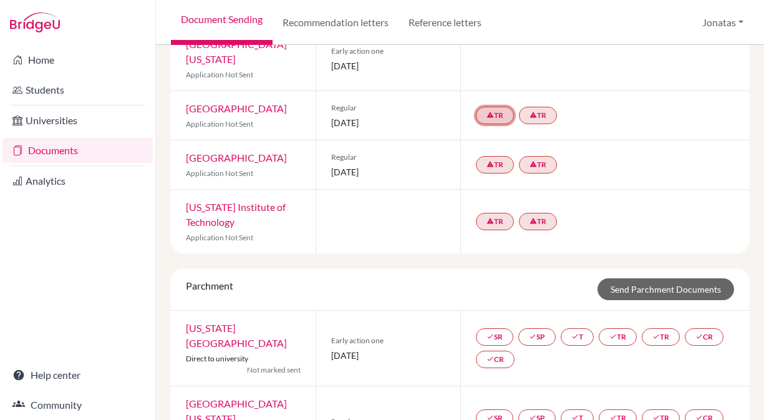
click at [496, 124] on link "warning TR" at bounding box center [495, 115] width 38 height 17
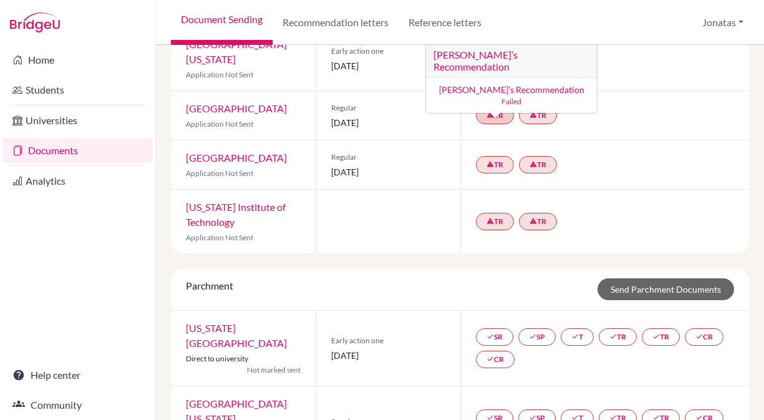
click at [503, 91] on link "Fujimura’s Recommendation" at bounding box center [510, 89] width 145 height 11
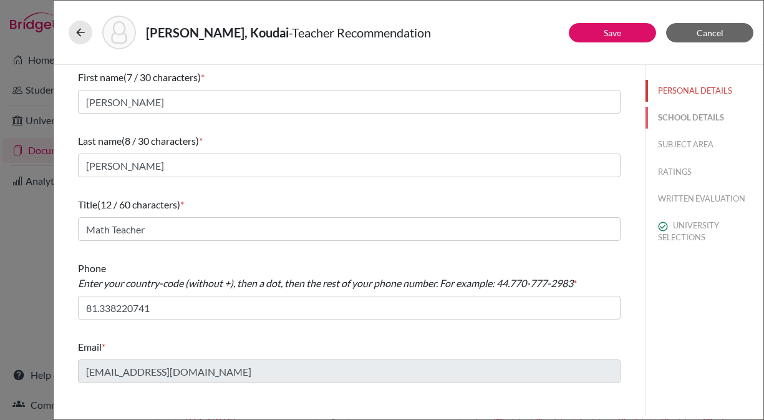
click at [682, 117] on button "SCHOOL DETAILS" at bounding box center [704, 118] width 118 height 22
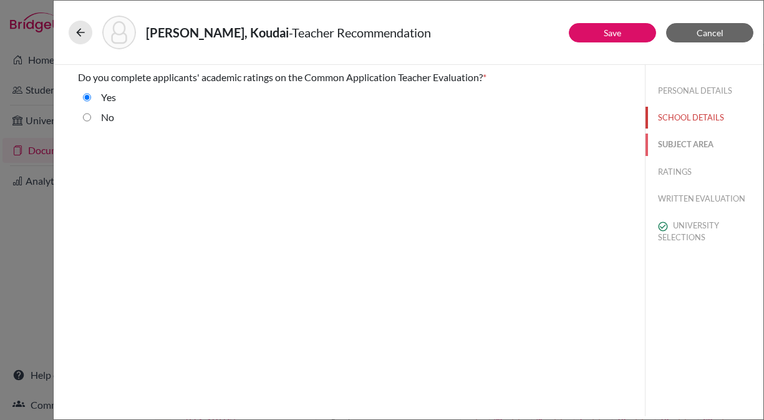
click at [682, 144] on button "SUBJECT AREA" at bounding box center [704, 144] width 118 height 22
select select "0"
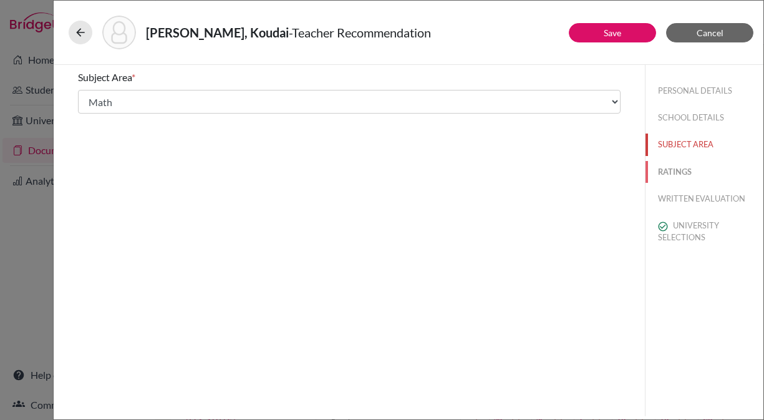
click at [678, 171] on button "RATINGS" at bounding box center [704, 172] width 118 height 22
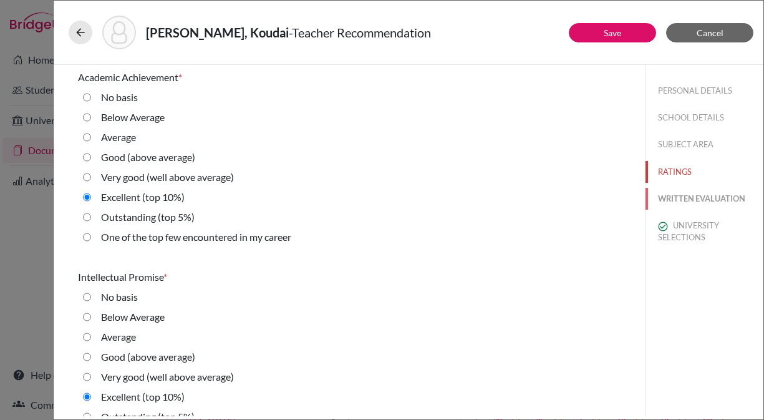
click at [680, 198] on button "WRITTEN EVALUATION" at bounding box center [704, 199] width 118 height 22
radio basis "true"
radio Average "true"
radio input "true"
radio average\) "true"
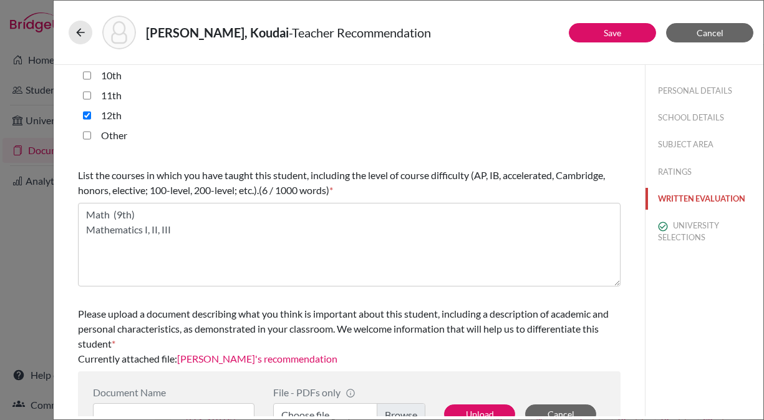
scroll to position [369, 0]
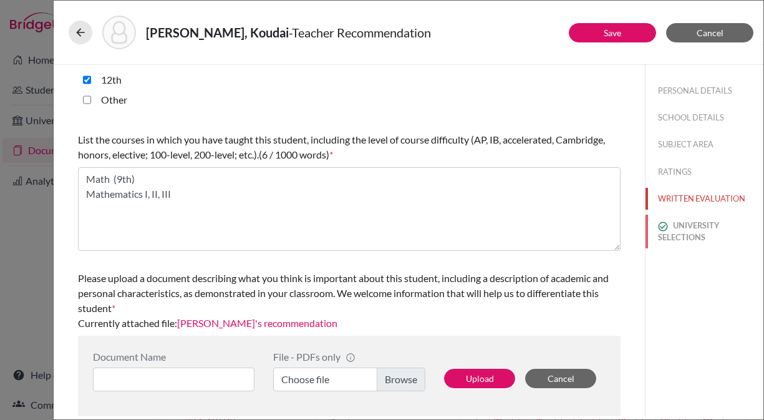
click at [680, 230] on button "UNIVERSITY SELECTIONS" at bounding box center [704, 231] width 118 height 34
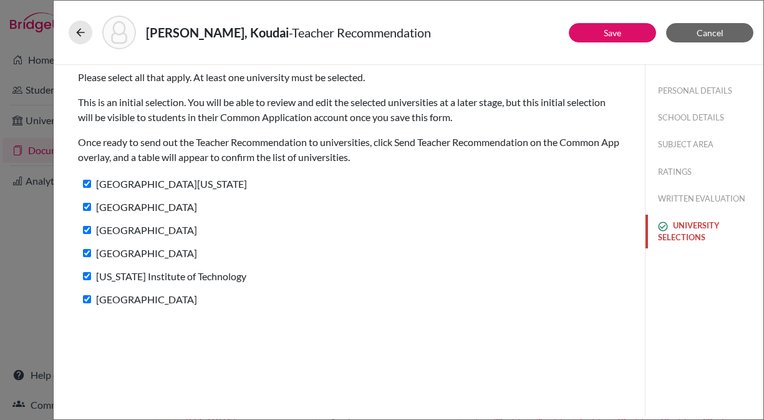
scroll to position [0, 0]
click at [599, 32] on button "Save" at bounding box center [612, 32] width 87 height 19
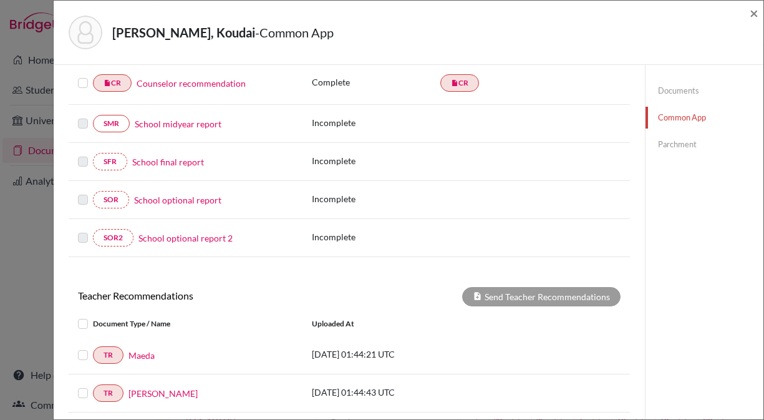
scroll to position [339, 0]
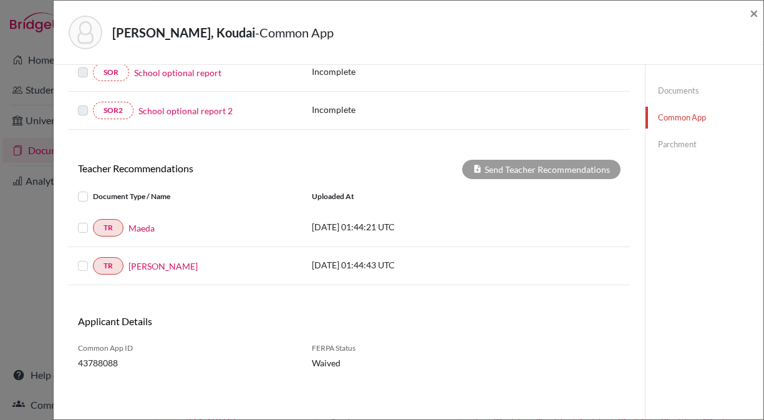
click at [93, 189] on label at bounding box center [93, 189] width 0 height 0
click at [0, 0] on input "checkbox" at bounding box center [0, 0] width 0 height 0
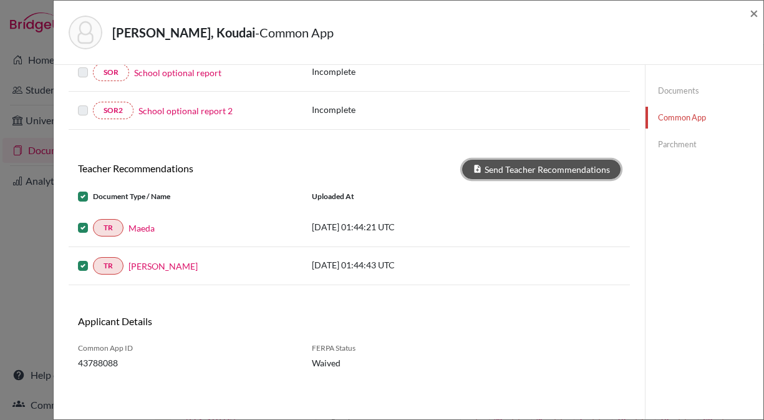
click at [552, 171] on button "Send Teacher Recommendations" at bounding box center [541, 169] width 158 height 19
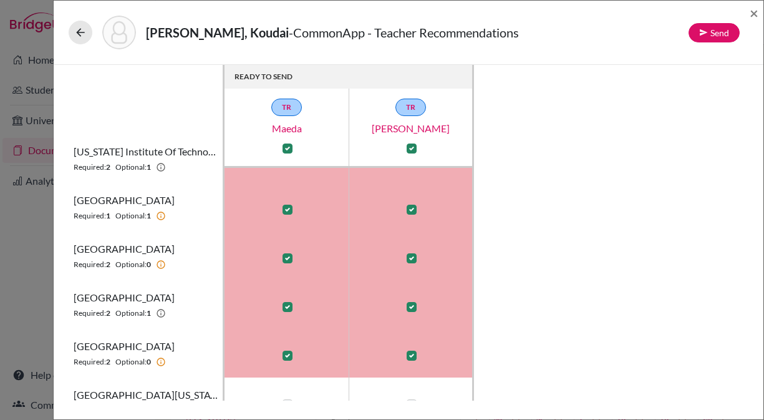
scroll to position [107, 0]
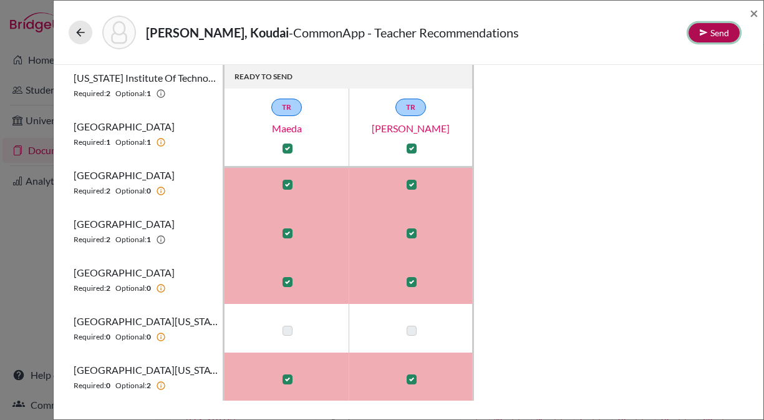
click at [708, 30] on button "Send" at bounding box center [713, 32] width 51 height 19
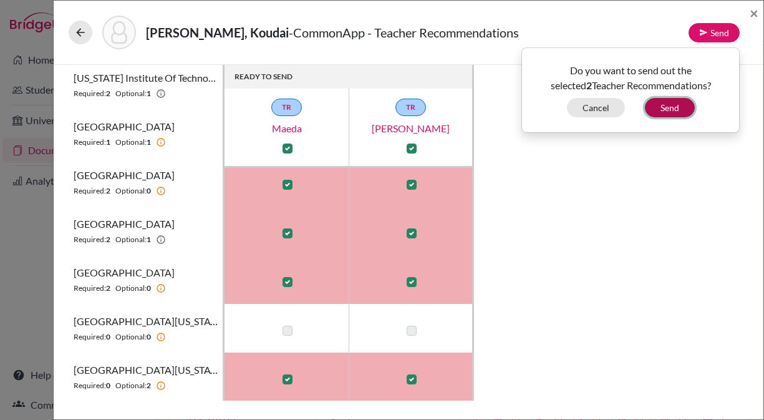
click at [668, 107] on button "Send" at bounding box center [670, 107] width 50 height 19
checkbox input "false"
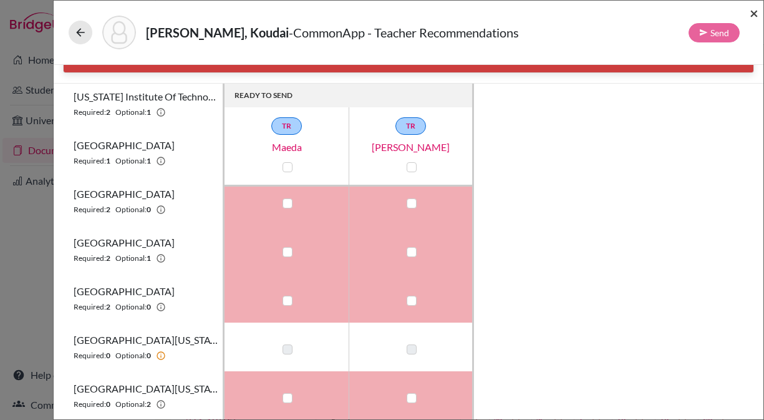
click at [750, 16] on span "×" at bounding box center [753, 13] width 9 height 18
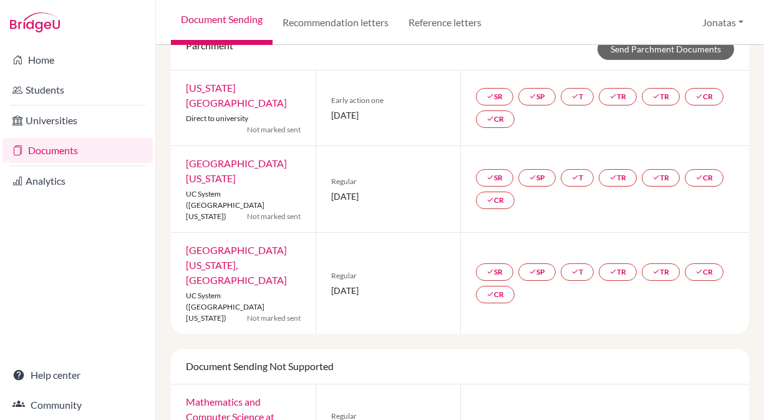
scroll to position [601, 0]
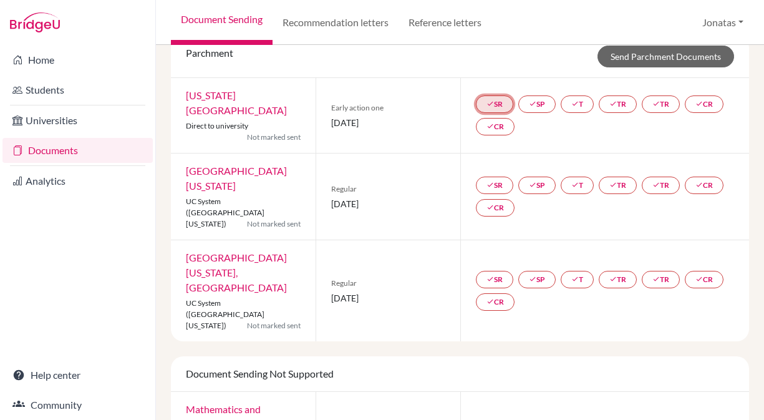
click at [498, 113] on link "done SR" at bounding box center [494, 103] width 37 height 17
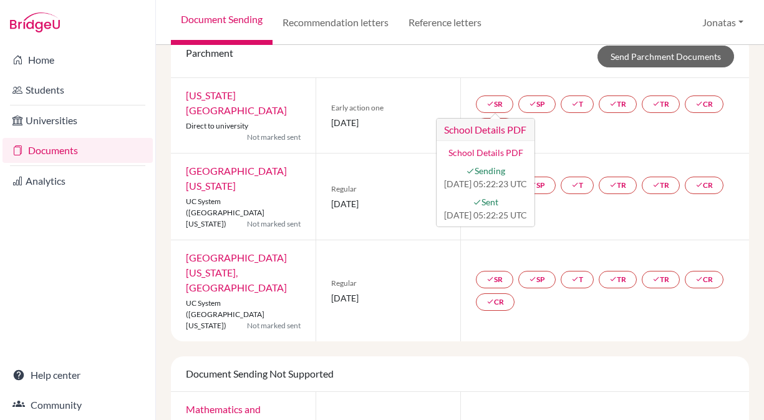
click at [524, 78] on div "Parchment Send Parchment Documents" at bounding box center [460, 57] width 578 height 42
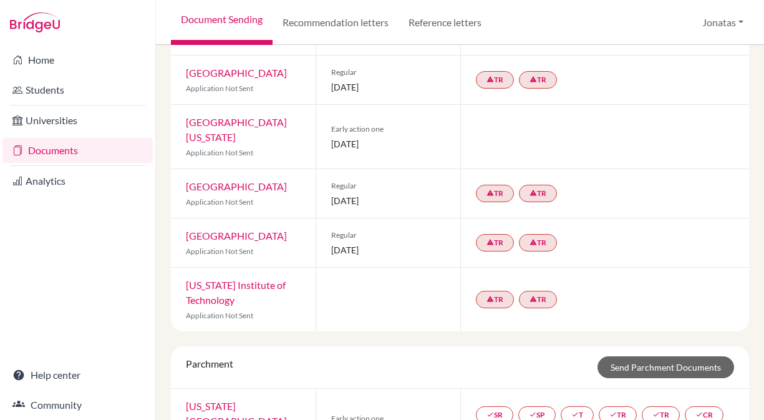
scroll to position [286, 0]
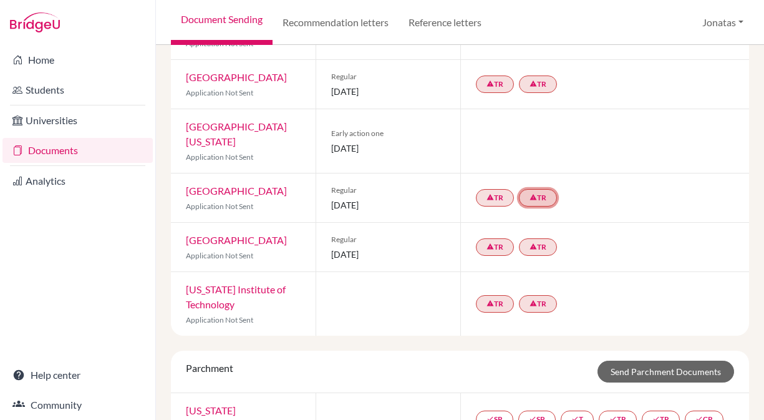
click at [549, 206] on link "warning TR" at bounding box center [538, 197] width 38 height 17
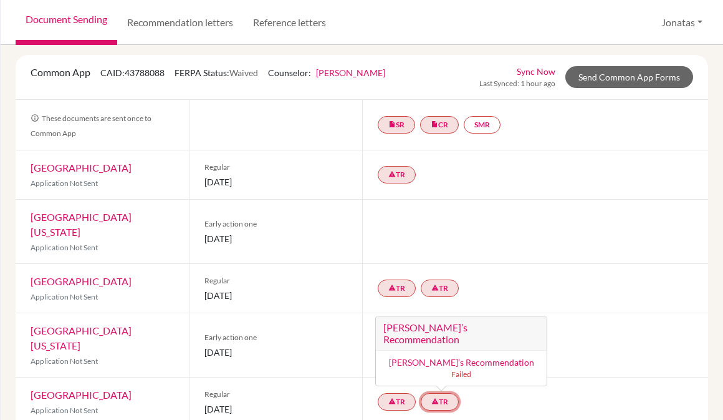
scroll to position [0, 0]
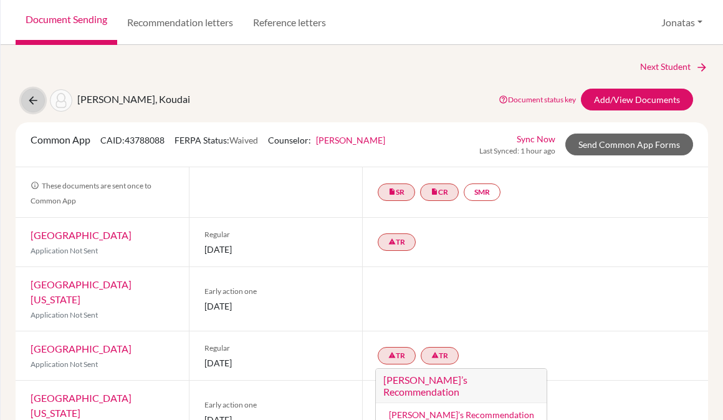
click at [29, 95] on icon at bounding box center [33, 100] width 12 height 12
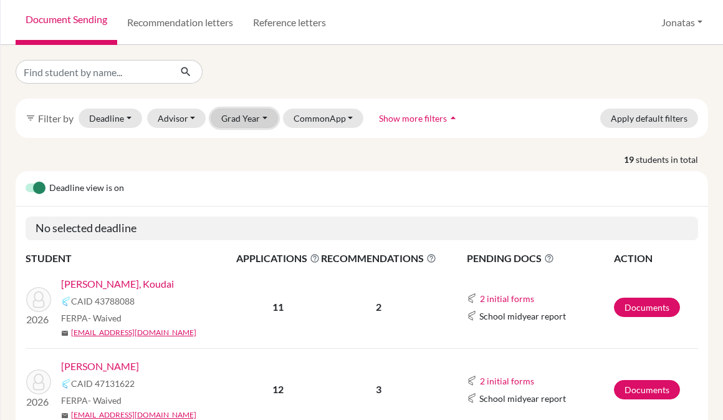
click at [250, 118] on button "Grad Year" at bounding box center [244, 117] width 67 height 19
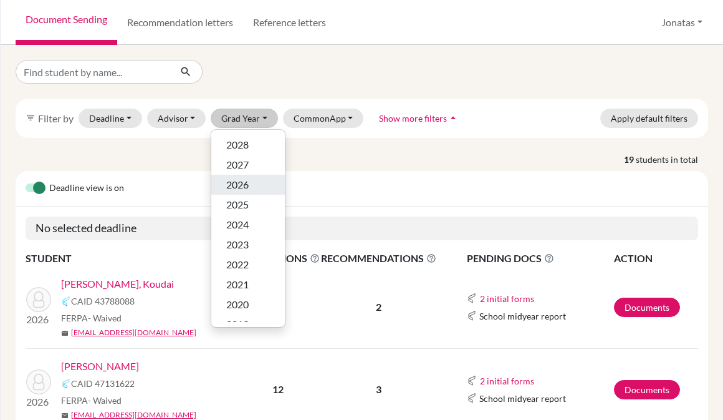
click at [242, 188] on span "2026" at bounding box center [237, 184] width 22 height 15
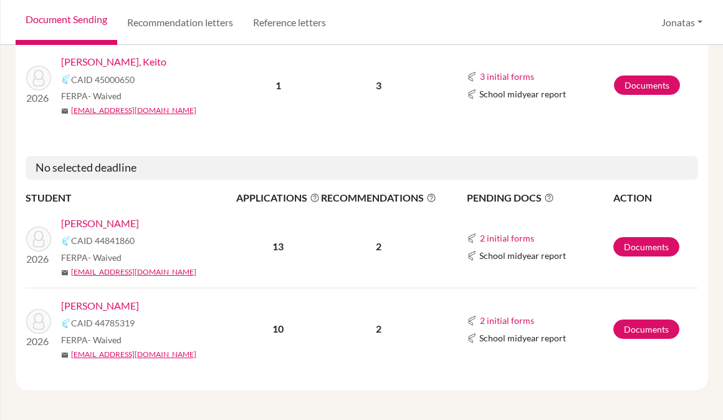
scroll to position [586, 0]
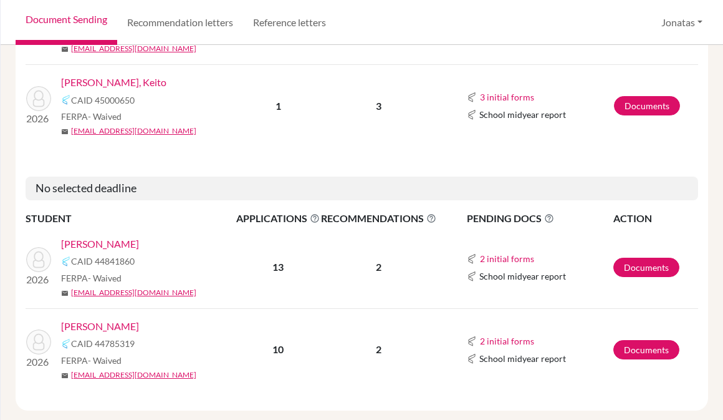
click at [107, 325] on link "[PERSON_NAME]" at bounding box center [100, 326] width 78 height 15
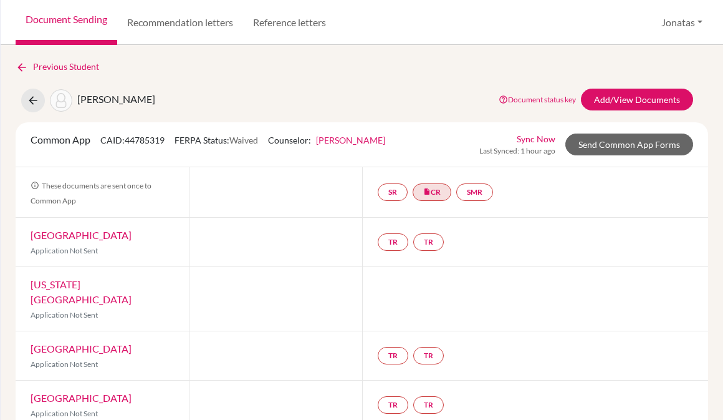
scroll to position [15, 0]
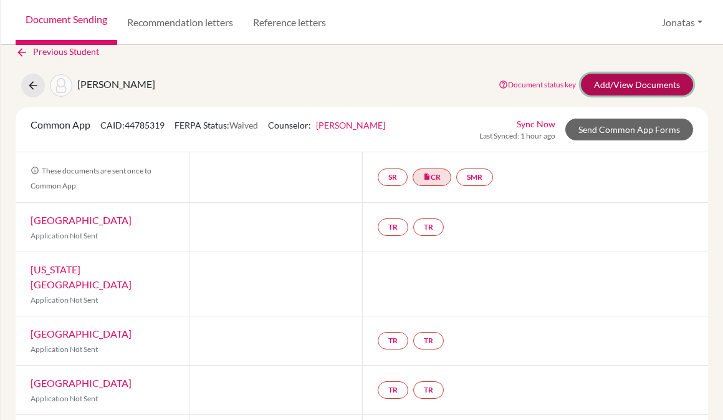
click at [644, 89] on link "Add/View Documents" at bounding box center [637, 85] width 112 height 22
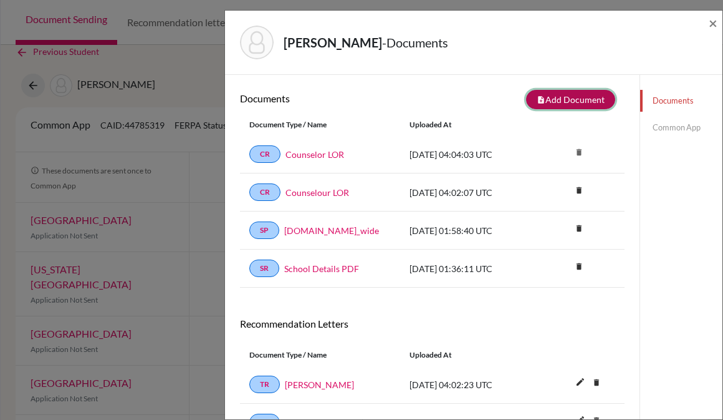
click at [579, 98] on button "note_add Add Document" at bounding box center [570, 99] width 89 height 19
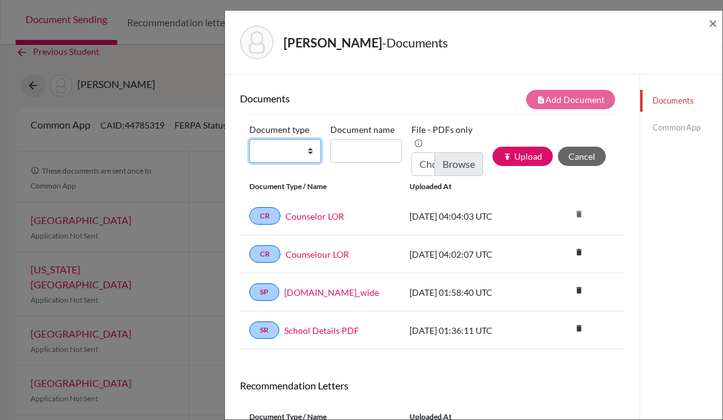
click at [290, 145] on select "Change explanation for Common App reports Counselor recommendation Internationa…" at bounding box center [285, 151] width 72 height 24
select select "2"
click at [363, 152] on input "Document name" at bounding box center [366, 151] width 72 height 24
type input "Takagi T1"
click at [462, 155] on input "Choose file" at bounding box center [448, 164] width 72 height 24
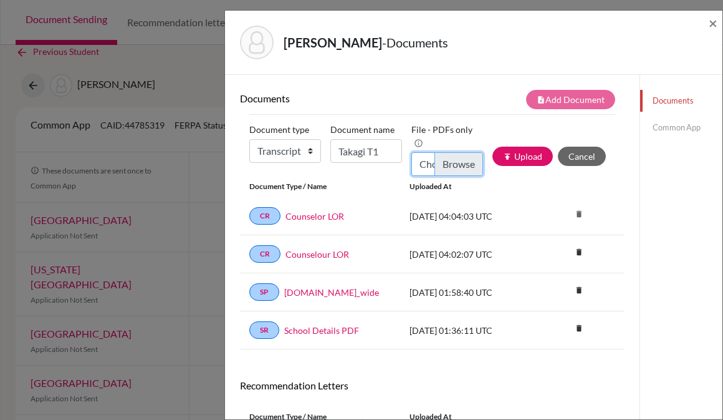
type input "C:\fakepath\Takagi T1.pdf"
click at [525, 157] on button "publish Upload" at bounding box center [523, 156] width 60 height 19
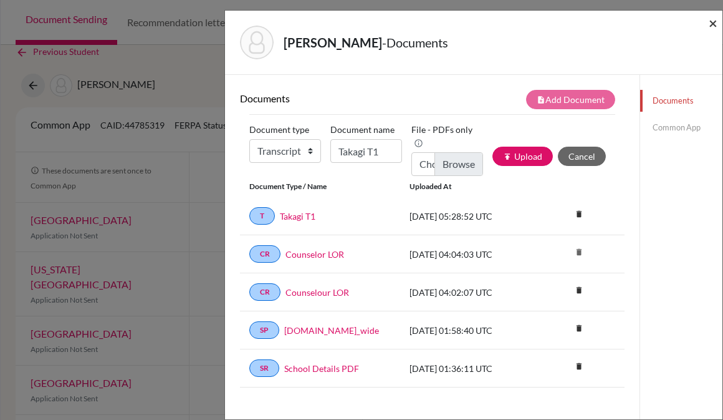
click at [711, 20] on span "×" at bounding box center [713, 23] width 9 height 18
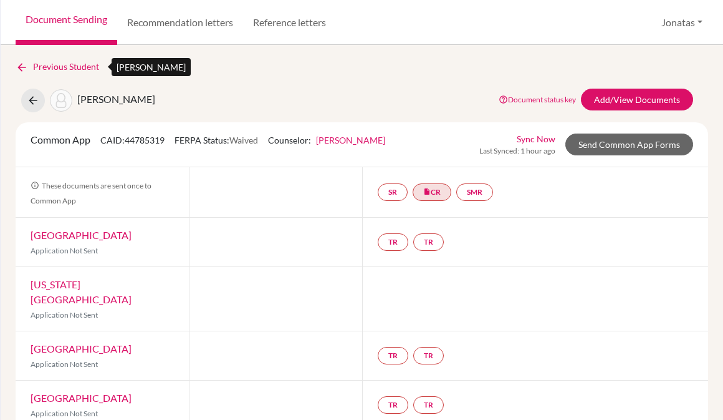
click at [63, 70] on link "Previous Student" at bounding box center [63, 67] width 94 height 14
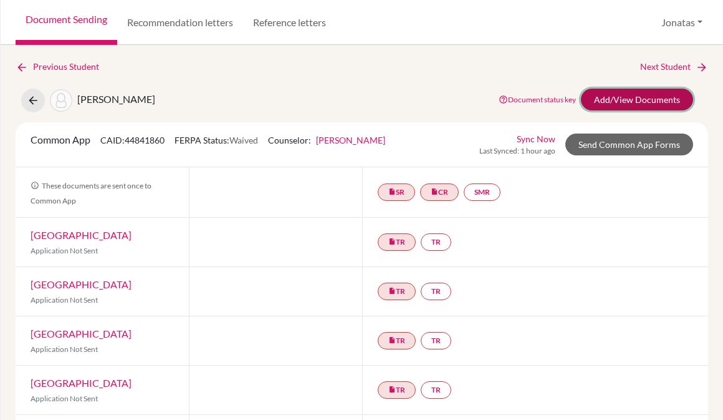
click at [620, 98] on link "Add/View Documents" at bounding box center [637, 100] width 112 height 22
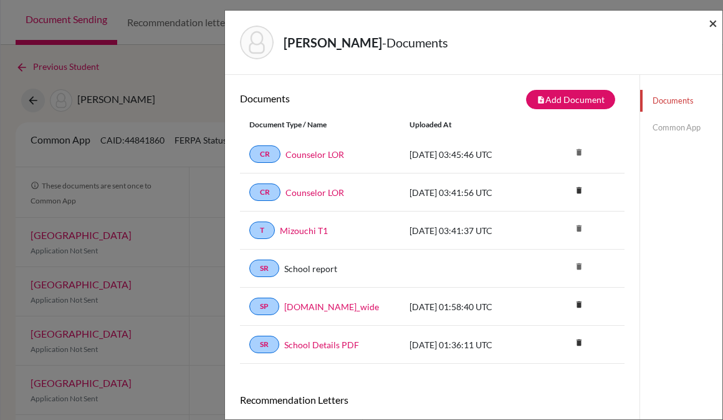
click at [714, 20] on span "×" at bounding box center [713, 23] width 9 height 18
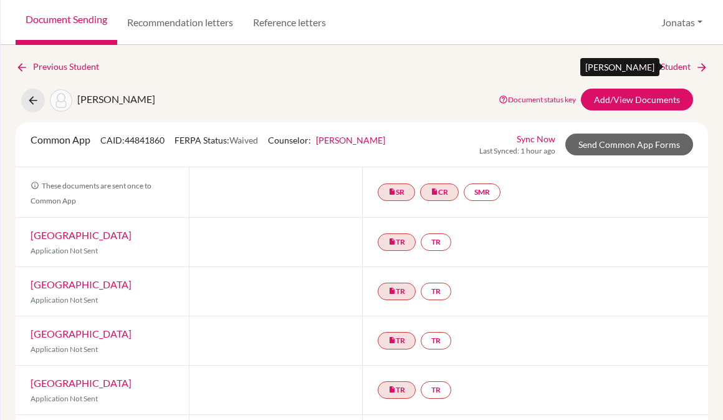
click at [672, 61] on link "Next Student" at bounding box center [674, 67] width 68 height 14
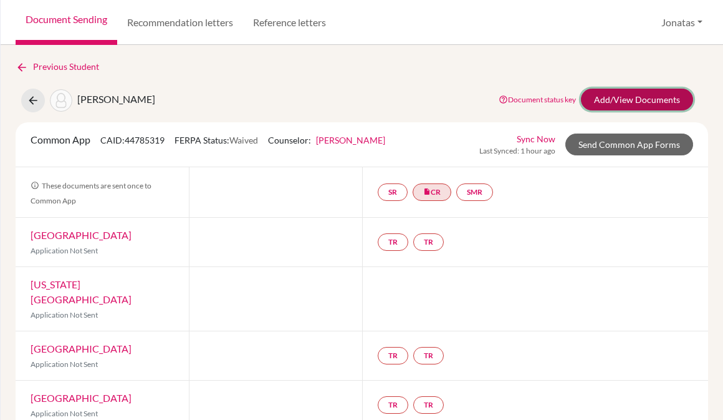
click at [635, 99] on link "Add/View Documents" at bounding box center [637, 100] width 112 height 22
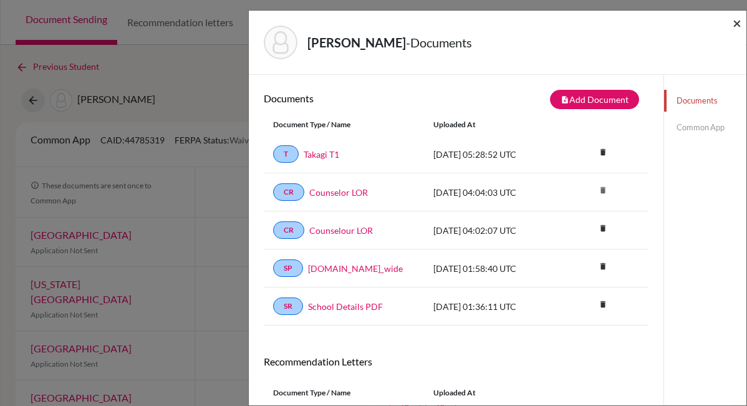
click at [723, 26] on span "×" at bounding box center [737, 23] width 9 height 18
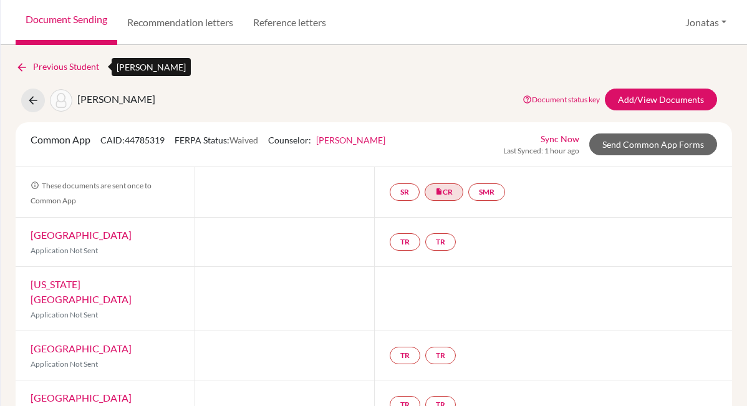
click at [63, 67] on link "Previous Student" at bounding box center [63, 67] width 94 height 14
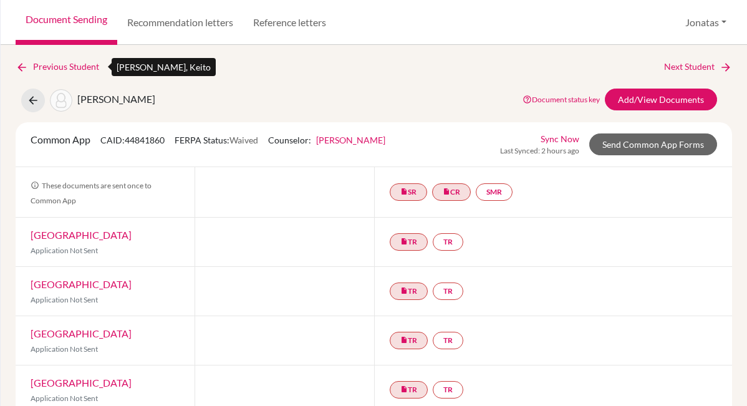
click at [50, 69] on link "Previous Student" at bounding box center [63, 67] width 94 height 14
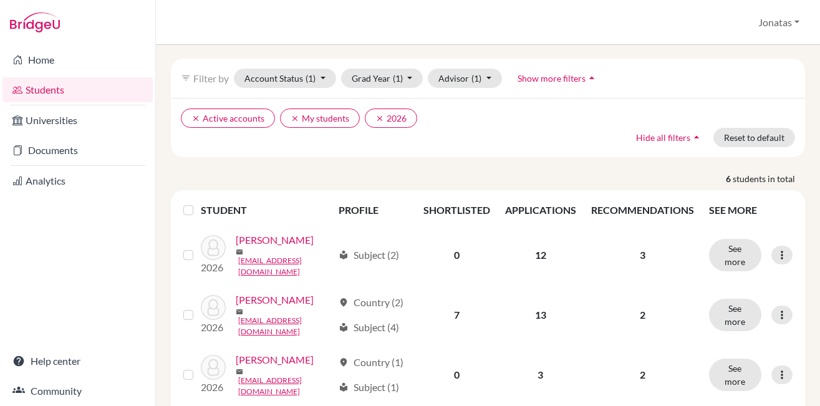
scroll to position [39, 0]
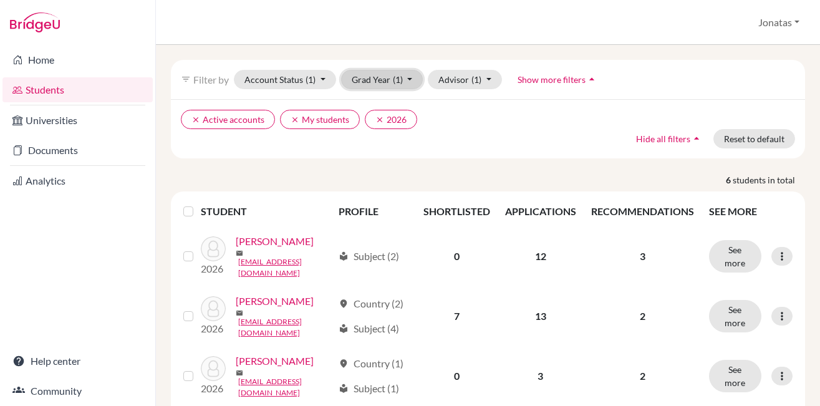
click at [388, 85] on button "Grad Year (1)" at bounding box center [382, 79] width 82 height 19
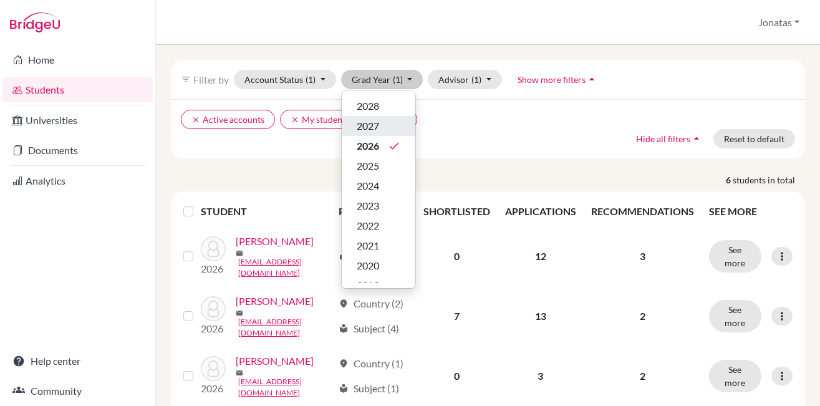
click at [380, 132] on div "2027" at bounding box center [379, 125] width 44 height 15
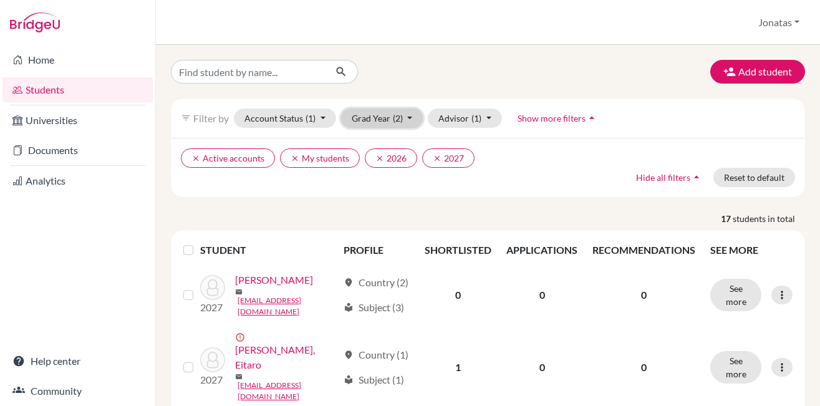
click at [390, 120] on button "Grad Year (2)" at bounding box center [382, 117] width 82 height 19
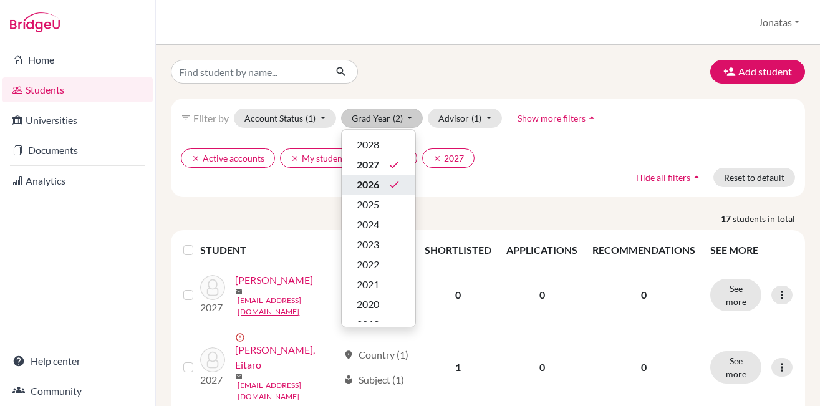
click at [392, 183] on icon "done" at bounding box center [394, 184] width 12 height 12
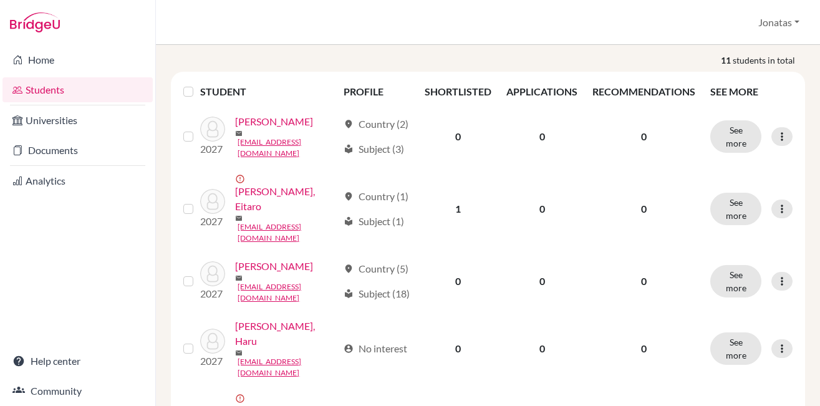
scroll to position [158, 0]
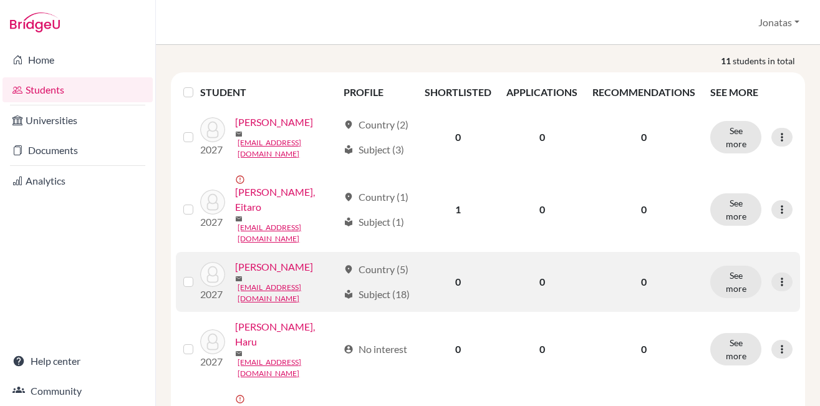
click at [286, 259] on link "[PERSON_NAME]" at bounding box center [274, 266] width 78 height 15
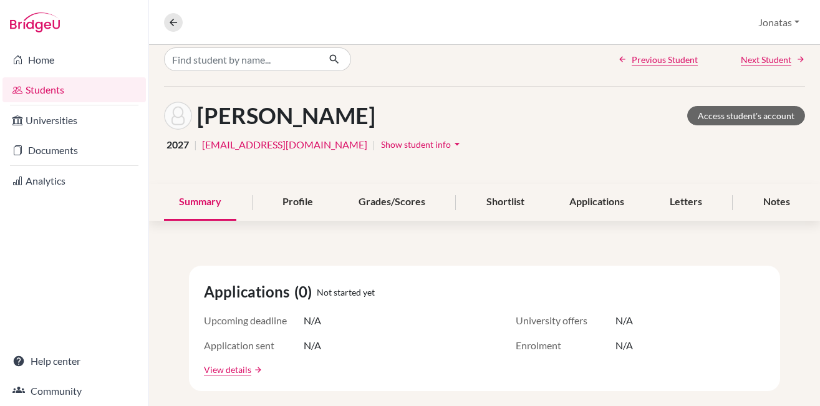
scroll to position [114, 0]
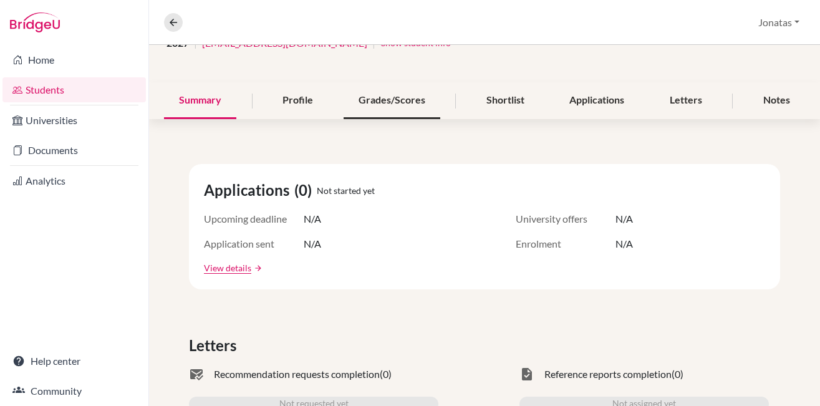
click at [396, 100] on div "Grades/Scores" at bounding box center [392, 100] width 97 height 37
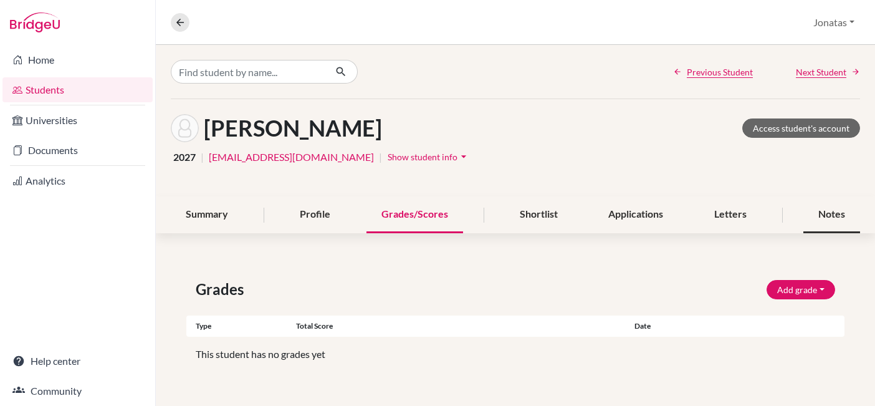
click at [819, 214] on div "Notes" at bounding box center [832, 214] width 57 height 37
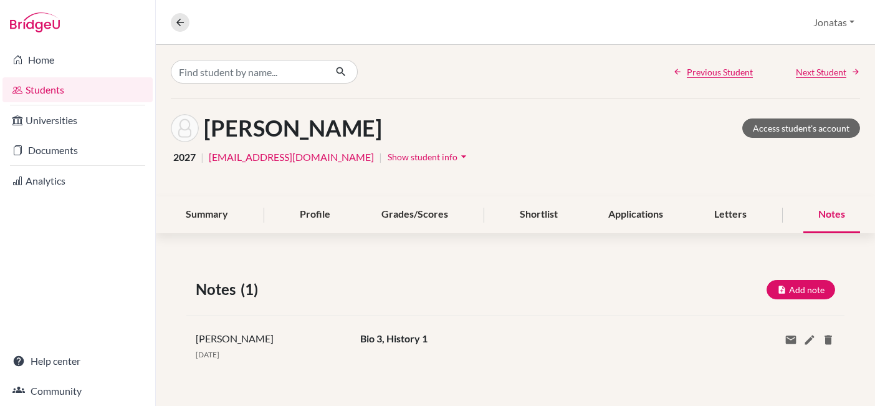
click at [359, 338] on div "Bio 3, History 1" at bounding box center [543, 346] width 384 height 30
click at [378, 339] on span "Bio 3, History 1" at bounding box center [393, 338] width 67 height 12
drag, startPoint x: 383, startPoint y: 337, endPoint x: 354, endPoint y: 339, distance: 28.7
click at [354, 339] on div "Bio 3, History 1" at bounding box center [543, 346] width 384 height 30
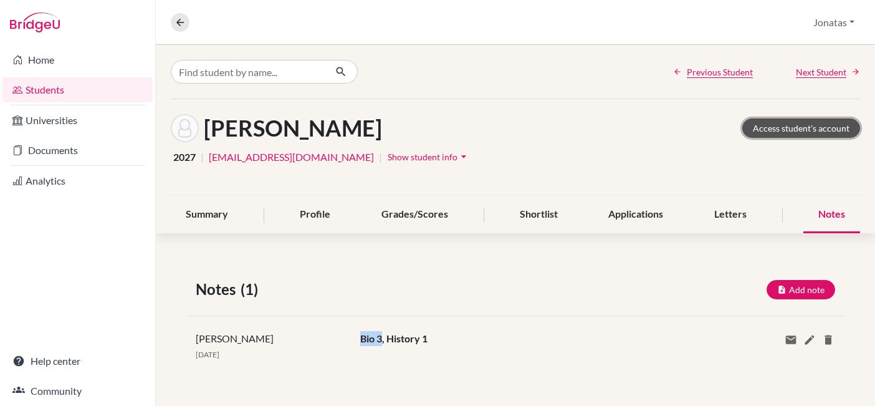
click at [819, 125] on link "Access student's account" at bounding box center [802, 127] width 118 height 19
